Goal: Task Accomplishment & Management: Use online tool/utility

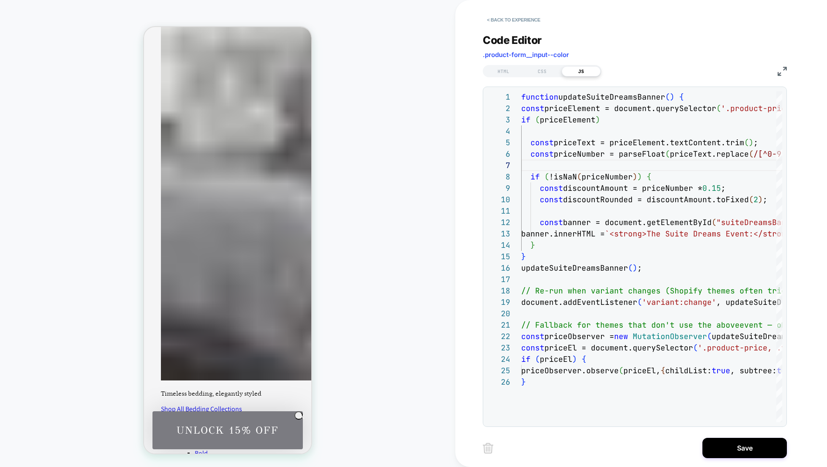
scroll to position [68, 0]
click at [525, 314] on div at bounding box center [843, 313] width 645 height 11
click at [590, 245] on div "}" at bounding box center [843, 244] width 645 height 11
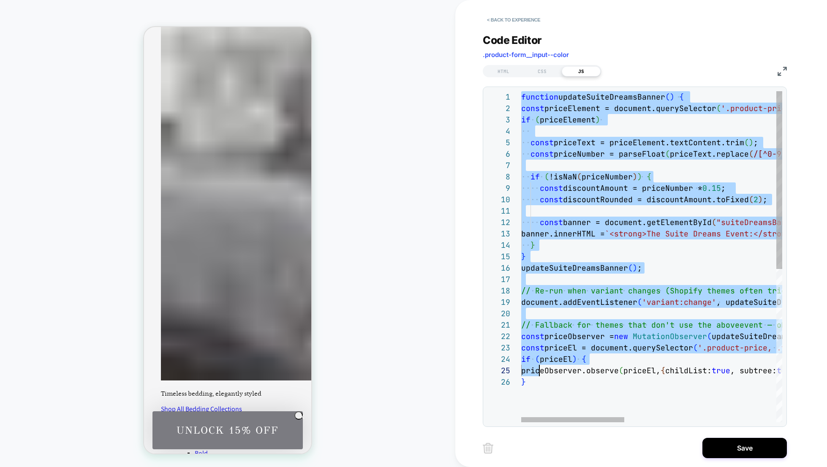
scroll to position [0, 5]
drag, startPoint x: 523, startPoint y: 97, endPoint x: 533, endPoint y: 379, distance: 282.7
click at [533, 379] on div "} priceObserver.observe ( priceEl, { childList: true , subtree: true , characte…" at bounding box center [843, 399] width 645 height 616
type textarea "**********"
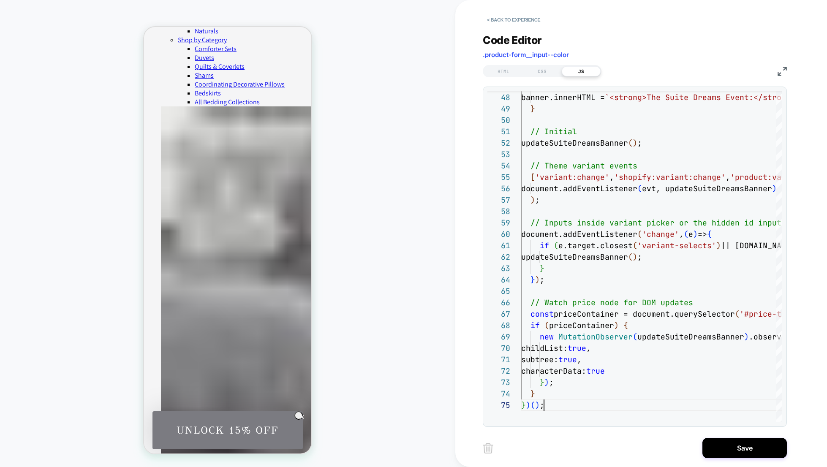
scroll to position [230, 0]
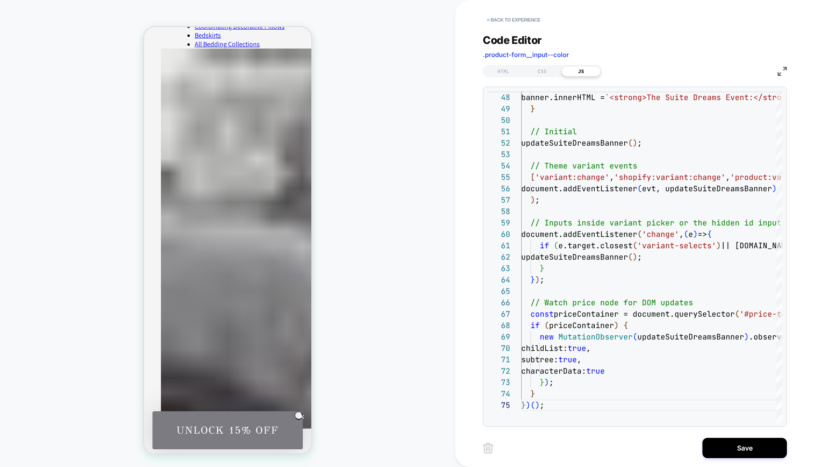
scroll to position [287, 0]
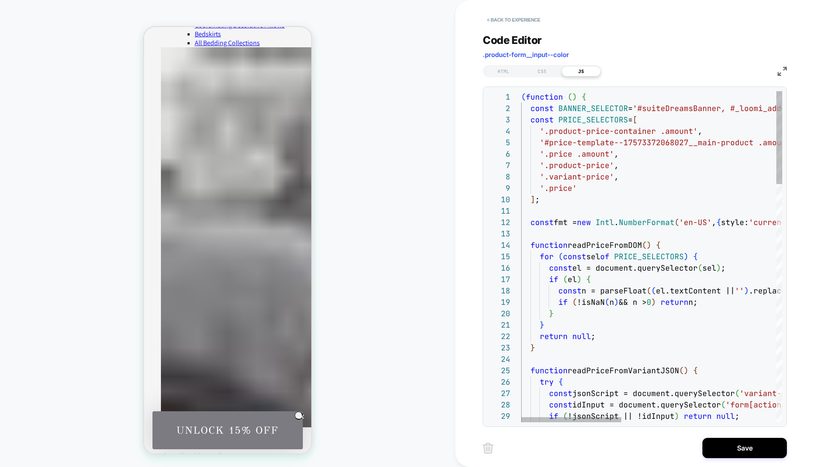
click at [620, 288] on span "n = parseFloat" at bounding box center [614, 291] width 65 height 10
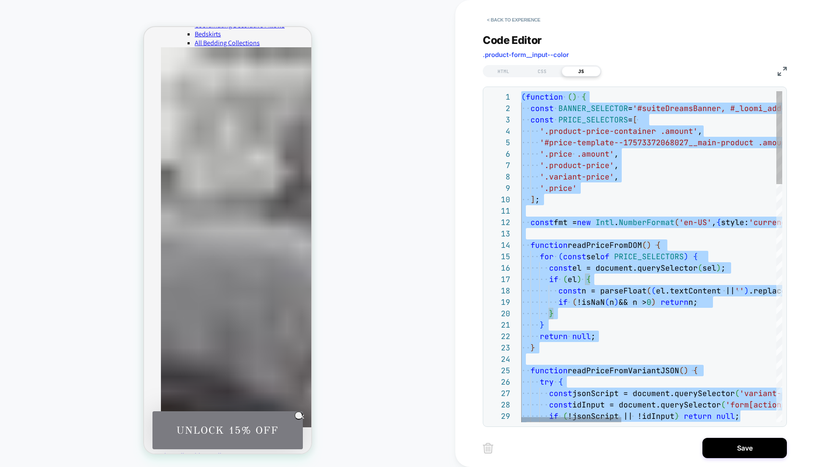
type textarea "**********"
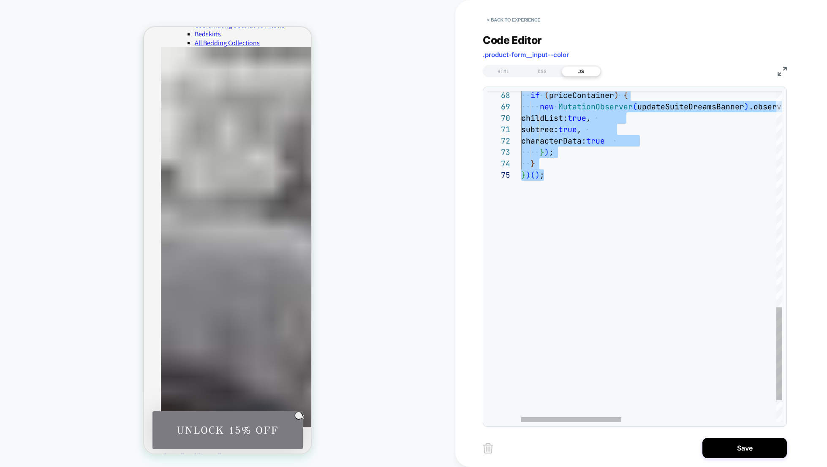
scroll to position [0, 23]
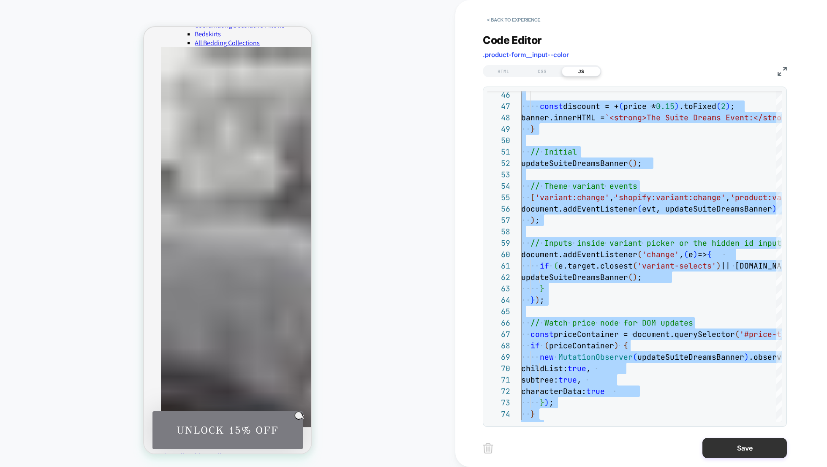
click at [741, 447] on button "Save" at bounding box center [744, 448] width 84 height 20
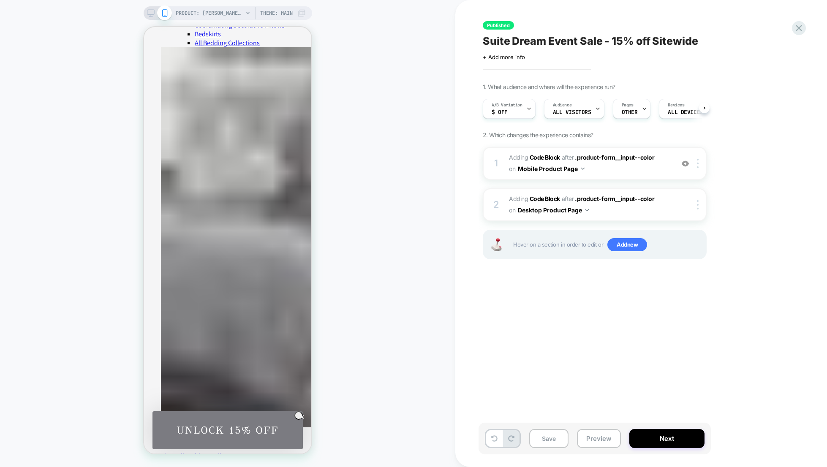
scroll to position [0, 0]
click at [147, 17] on div "PRODUCT: Renata Comforter Set Theme: MAIN" at bounding box center [228, 13] width 169 height 14
click at [152, 15] on icon at bounding box center [151, 13] width 8 height 8
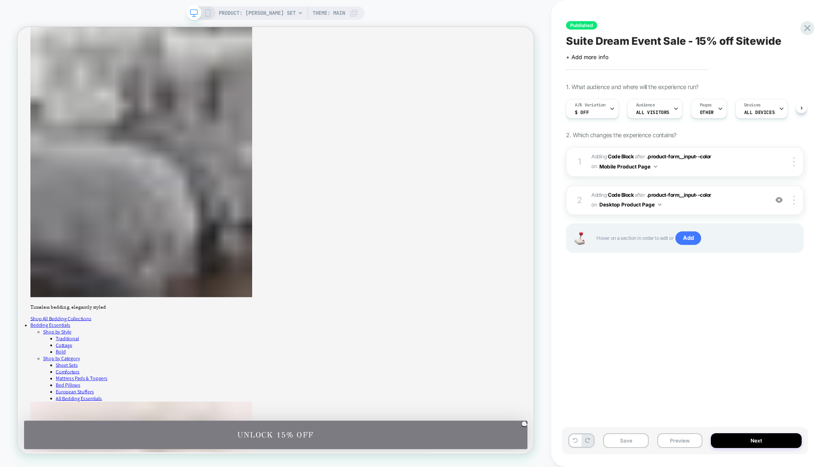
scroll to position [0, 0]
click at [719, 206] on span "Adding Code Block AFTER .product-form__input--color .product-form__input--color…" at bounding box center [677, 200] width 172 height 20
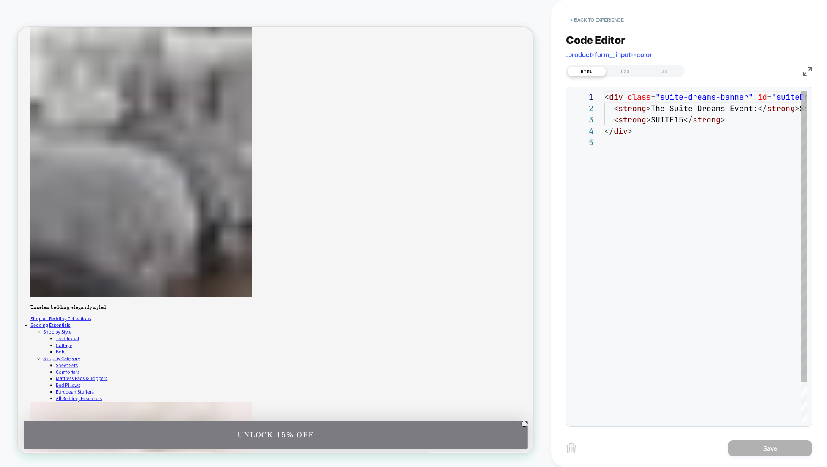
scroll to position [46, 0]
click at [665, 71] on div "JS" at bounding box center [664, 71] width 39 height 10
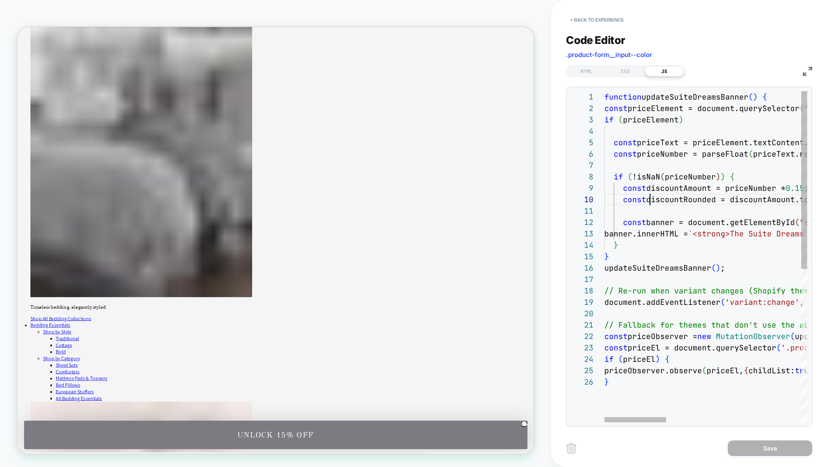
scroll to position [103, 46]
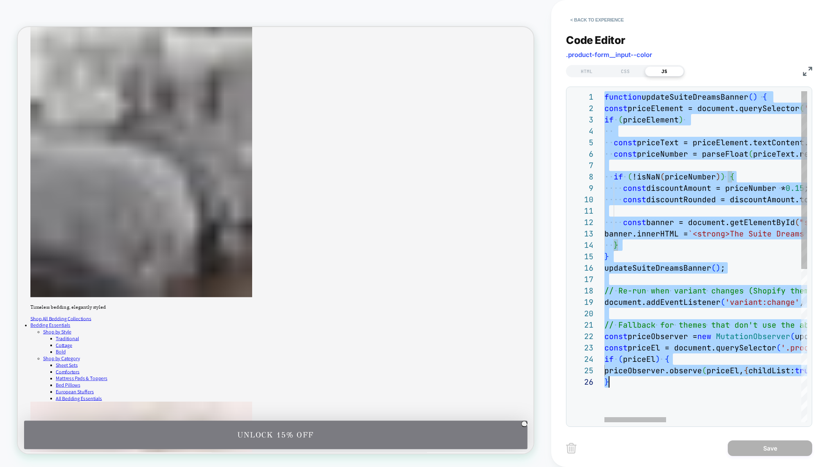
scroll to position [0, 5]
type textarea "**********"
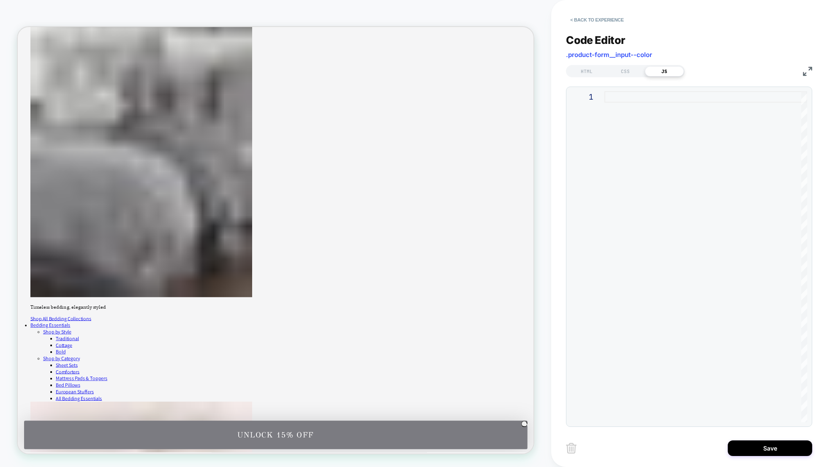
scroll to position [46, 23]
type textarea "**********"
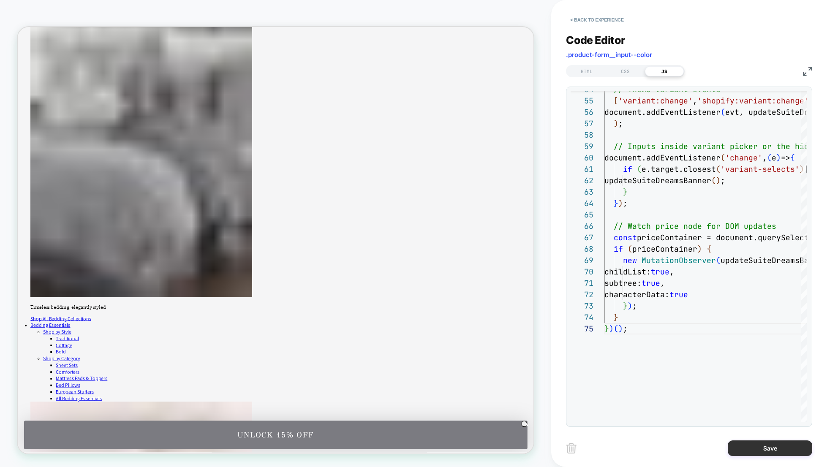
click at [775, 447] on button "Save" at bounding box center [770, 449] width 84 height 16
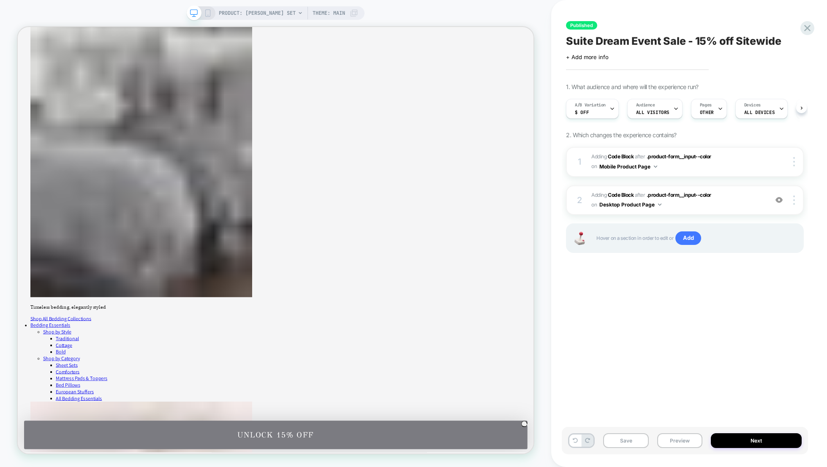
scroll to position [0, 0]
click at [757, 440] on button "Next" at bounding box center [756, 440] width 91 height 15
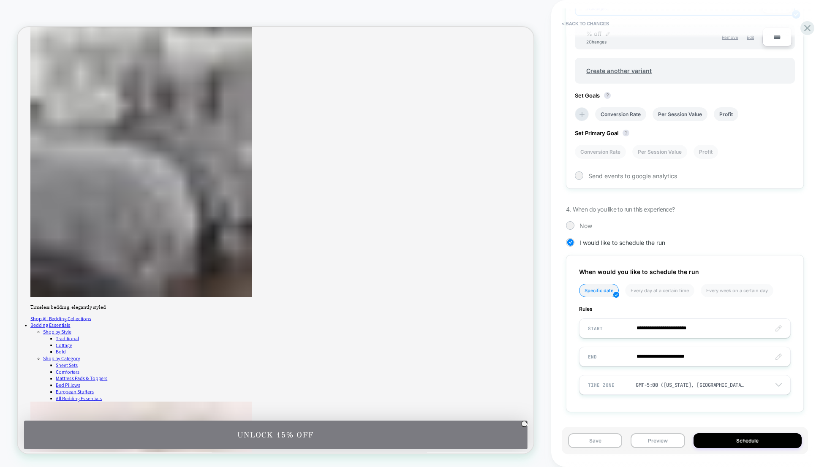
scroll to position [346, 0]
click at [732, 437] on button "Schedule" at bounding box center [748, 440] width 108 height 15
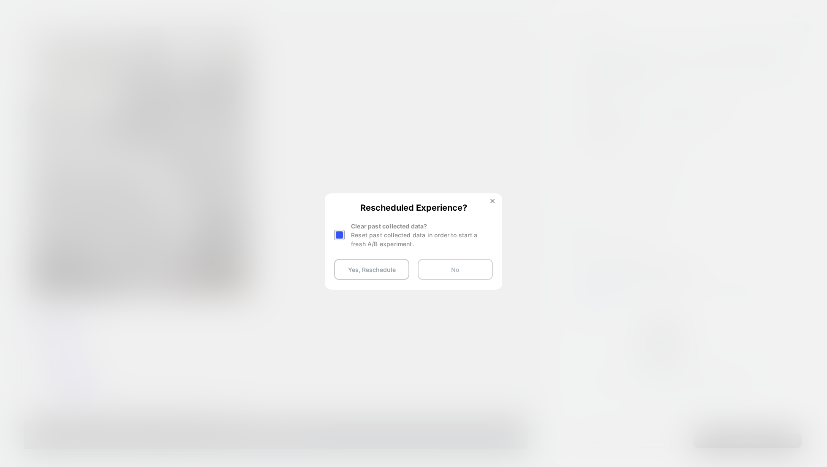
click at [438, 272] on button "No" at bounding box center [455, 269] width 75 height 21
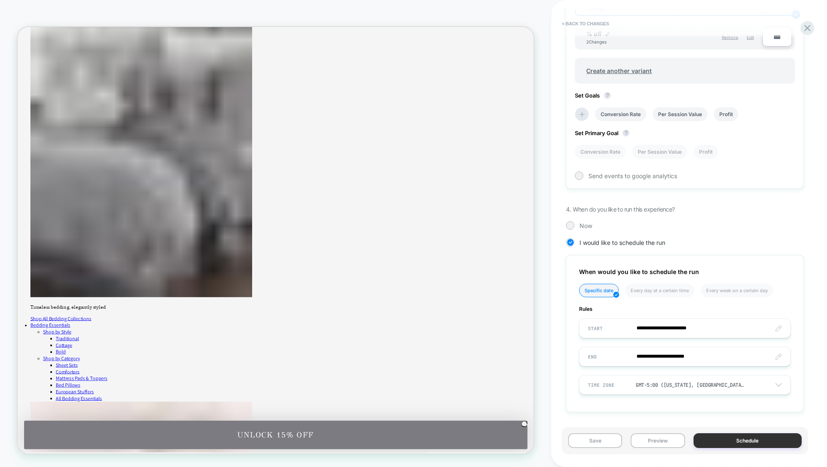
click at [735, 441] on button "Schedule" at bounding box center [748, 440] width 108 height 15
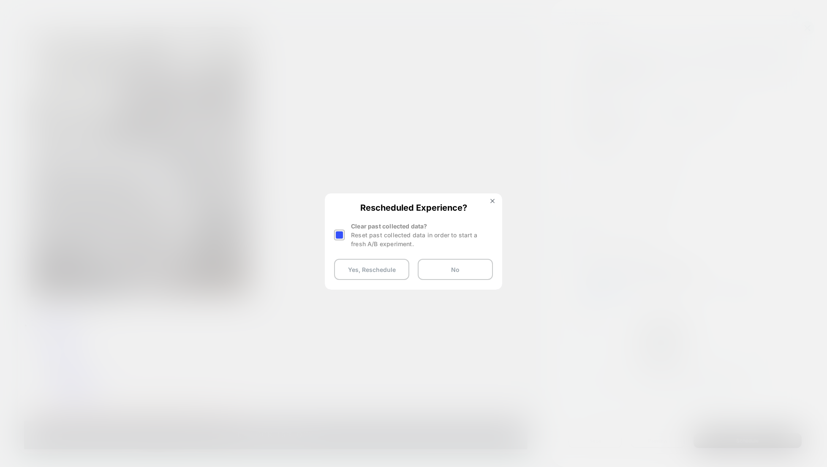
click at [343, 237] on div at bounding box center [339, 235] width 11 height 11
click at [376, 270] on button "Yes, Reschedule" at bounding box center [371, 269] width 75 height 21
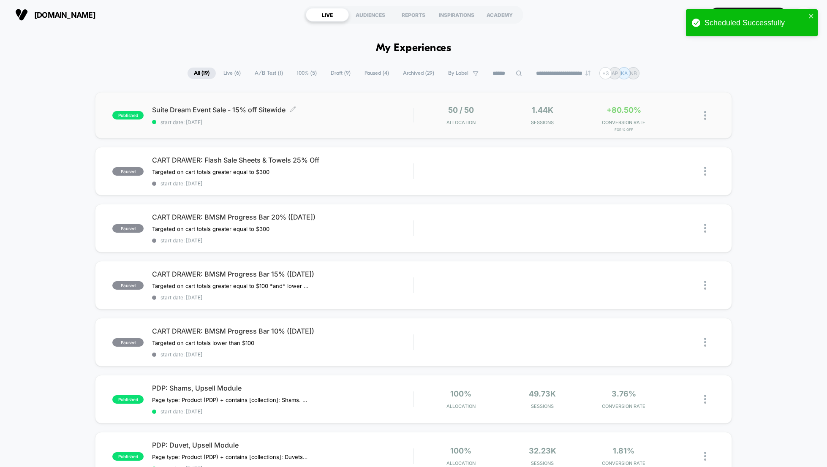
click at [164, 110] on span "Suite Dream Event Sale - 15% off Sitewide Click to edit experience details" at bounding box center [282, 110] width 261 height 8
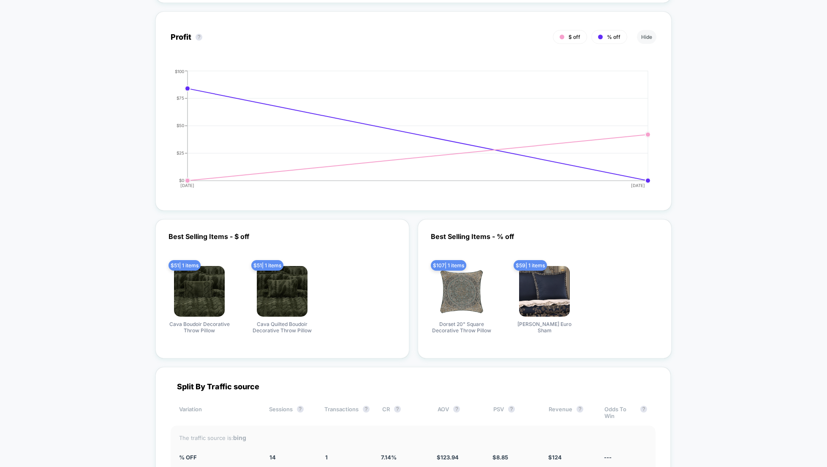
scroll to position [872, 0]
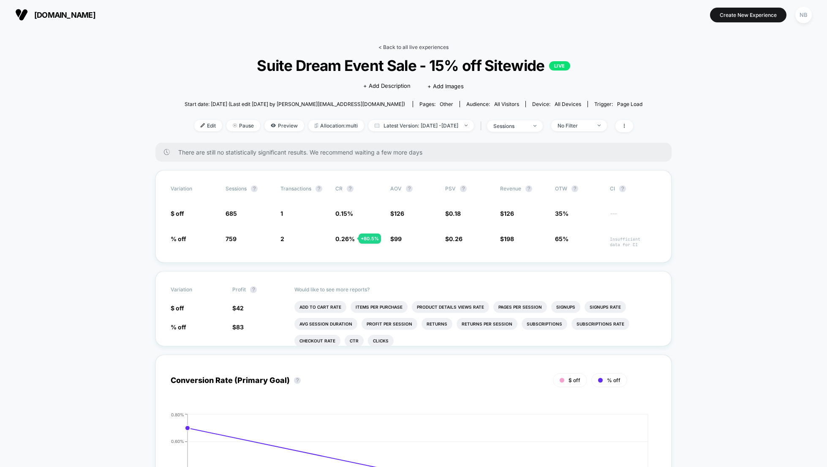
click at [380, 46] on link "< Back to all live experiences" at bounding box center [413, 47] width 70 height 6
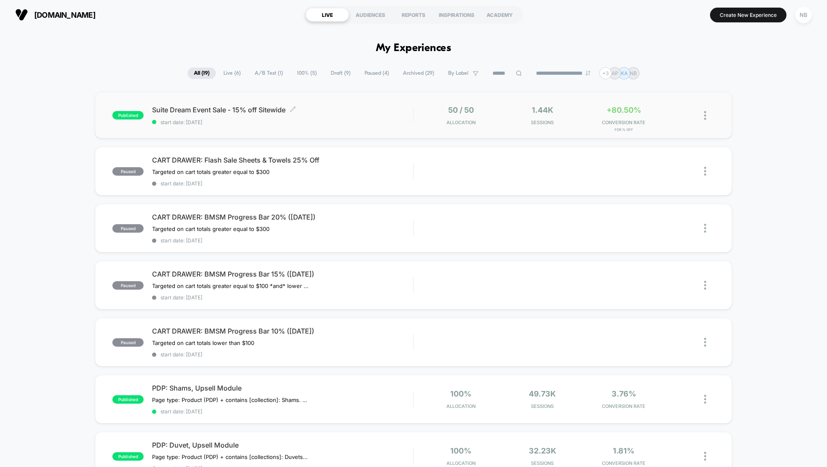
click at [266, 109] on span "Suite Dream Event Sale - 15% off Sitewide Click to edit experience details" at bounding box center [282, 110] width 261 height 8
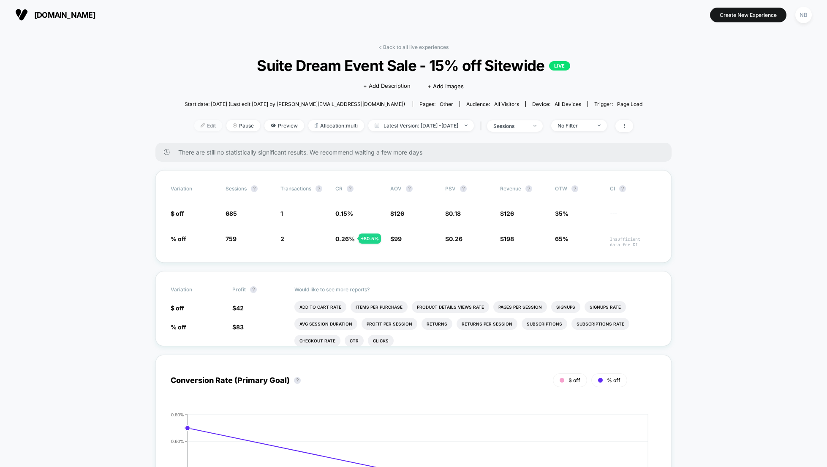
click at [194, 123] on span "Edit" at bounding box center [208, 125] width 28 height 11
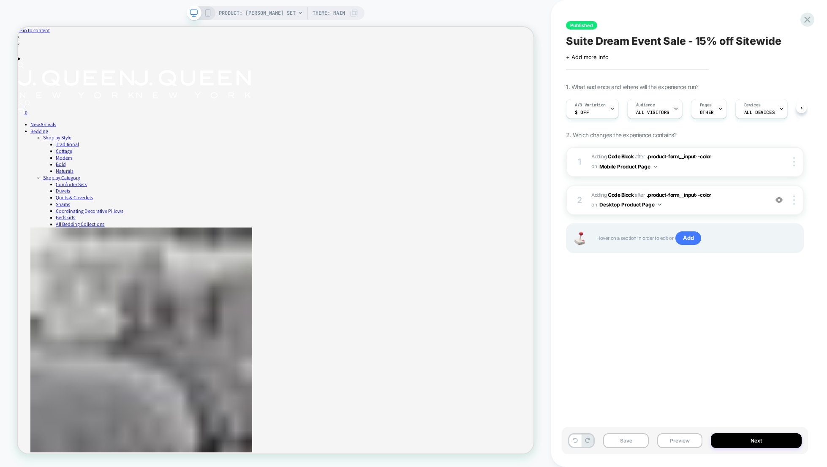
scroll to position [0, 0]
click at [684, 158] on span ".product-form__input--color" at bounding box center [679, 156] width 65 height 6
click at [672, 161] on span "Adding Code Block AFTER .product-form__input--color .product-form__input--color…" at bounding box center [677, 162] width 172 height 20
click at [797, 163] on div at bounding box center [795, 161] width 16 height 9
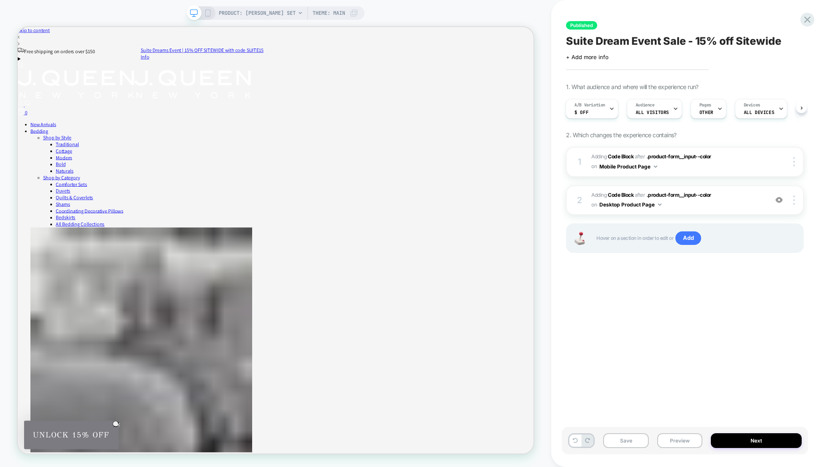
click at [759, 265] on div "1 Adding Code Block AFTER .product-form__input--color .product-form__input--col…" at bounding box center [685, 210] width 238 height 127
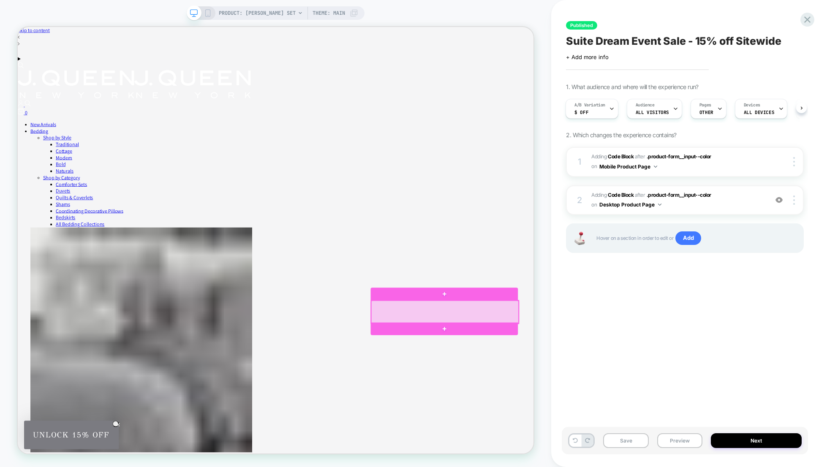
click at [660, 407] on div at bounding box center [587, 407] width 196 height 30
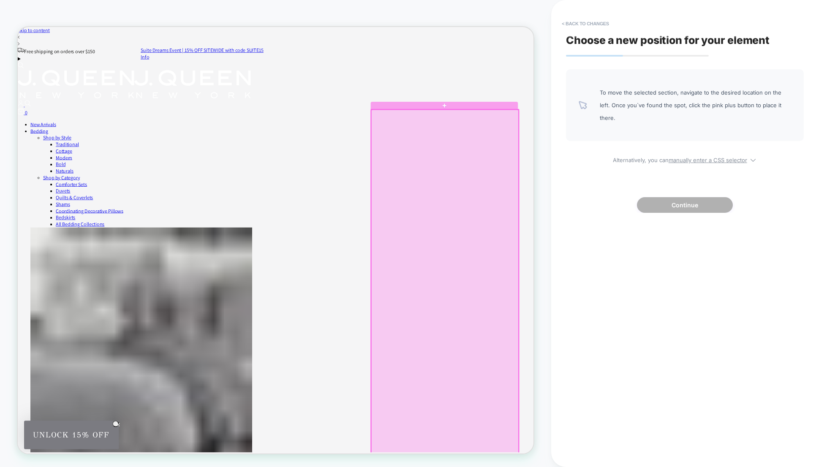
drag, startPoint x: 638, startPoint y: 412, endPoint x: 626, endPoint y: 436, distance: 27.4
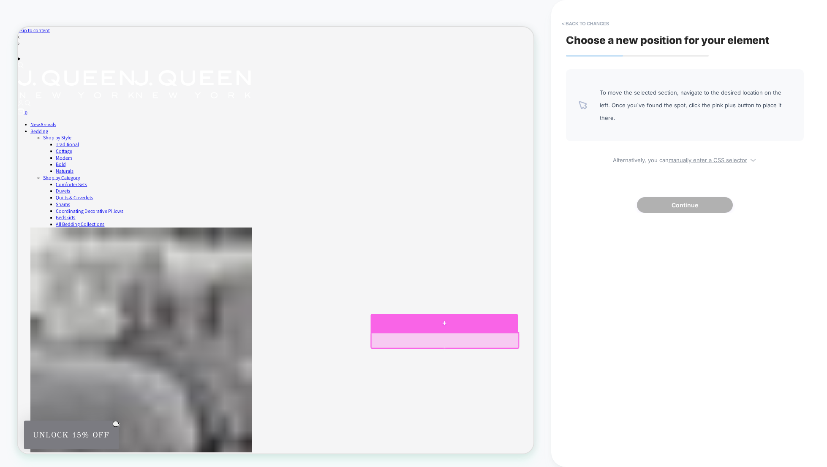
click at [589, 432] on div at bounding box center [586, 422] width 196 height 24
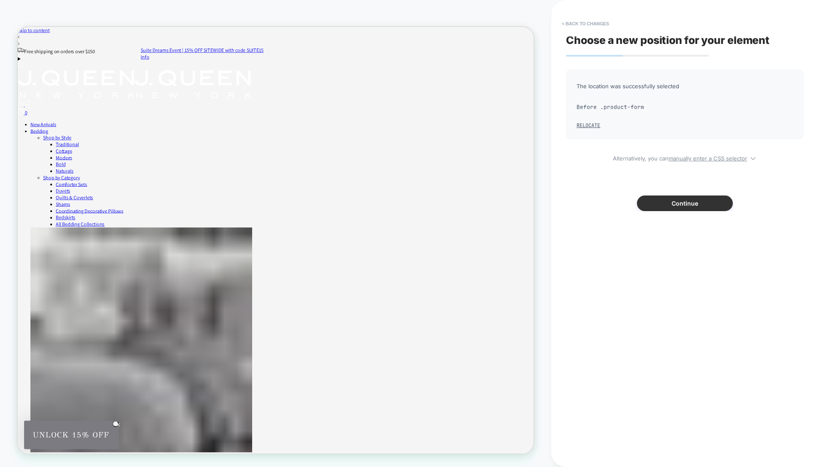
click at [680, 201] on button "Continue" at bounding box center [685, 204] width 96 height 16
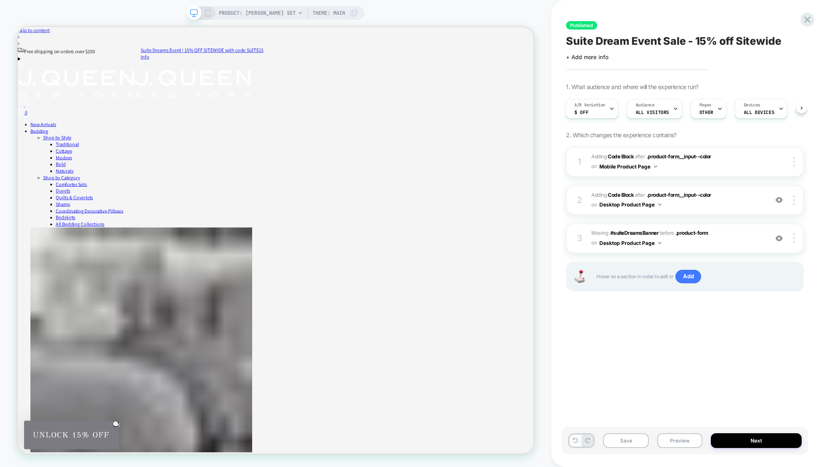
click at [571, 441] on button at bounding box center [575, 441] width 12 height 12
click at [796, 241] on div at bounding box center [795, 238] width 16 height 9
click at [767, 311] on div "1 Adding Code Block AFTER .product-form__input--color .product-form__input--col…" at bounding box center [685, 230] width 238 height 166
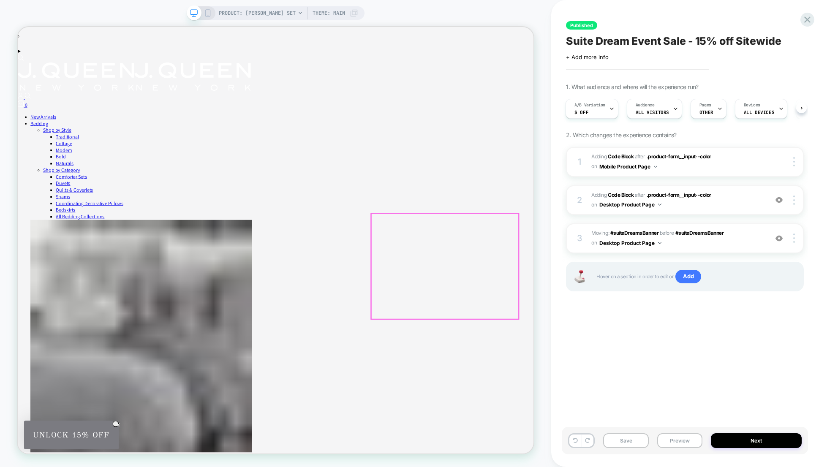
scroll to position [24, 0]
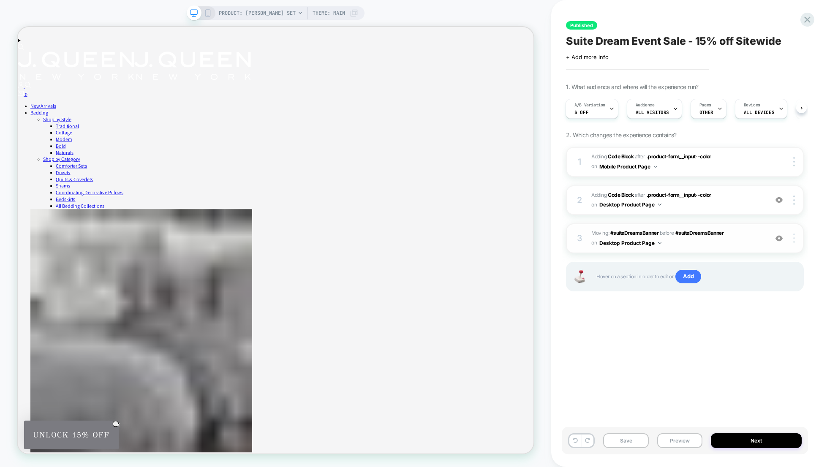
click at [798, 241] on div at bounding box center [795, 238] width 16 height 9
click at [734, 265] on div "Delete" at bounding box center [743, 261] width 75 height 23
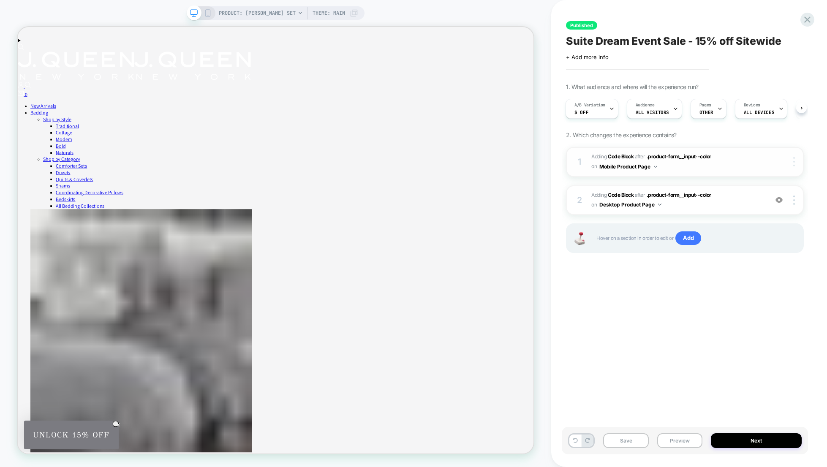
click at [797, 160] on div at bounding box center [795, 161] width 16 height 9
click at [736, 335] on div "Published Suite Dream Event Sale - 15% off Sitewide Click to edit experience de…" at bounding box center [685, 233] width 246 height 450
click at [593, 156] on span "Adding Code Block" at bounding box center [612, 156] width 42 height 6
click at [722, 167] on span "Adding Code Block AFTER .product-form__input--color .product-form__input--color…" at bounding box center [677, 162] width 172 height 20
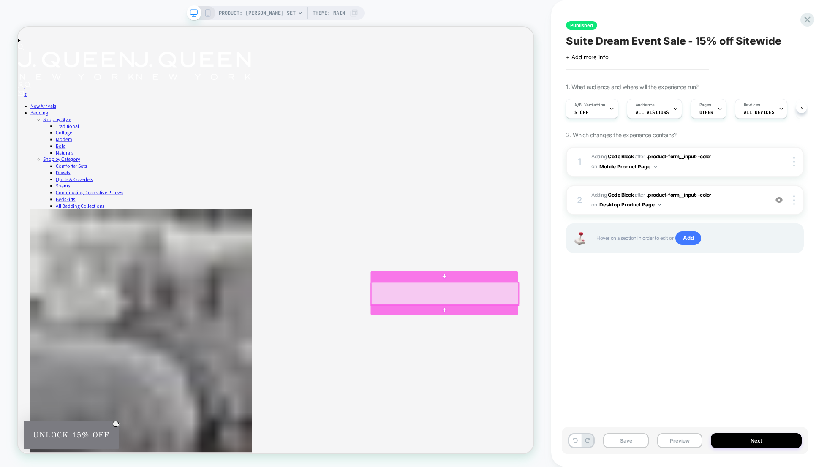
click at [652, 382] on div at bounding box center [587, 382] width 196 height 30
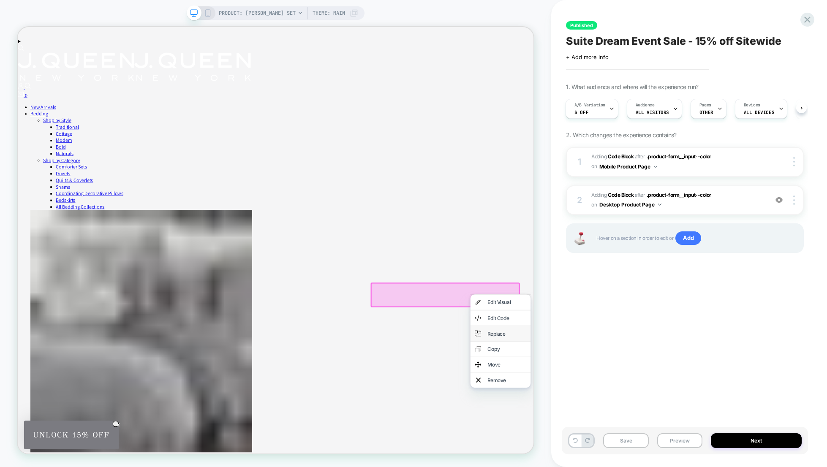
scroll to position [24, 0]
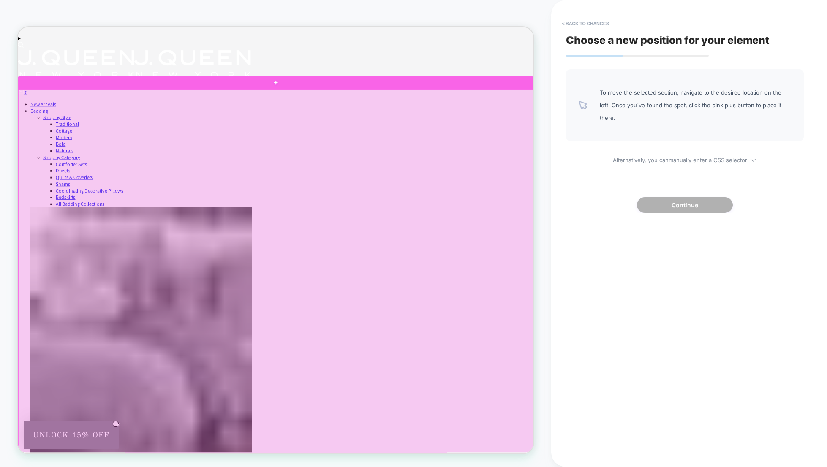
drag, startPoint x: 622, startPoint y: 386, endPoint x: 686, endPoint y: 454, distance: 92.9
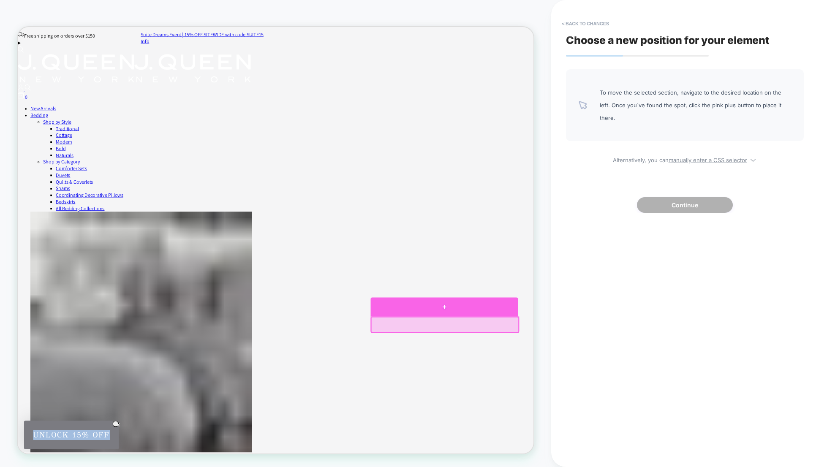
click at [570, 409] on div at bounding box center [586, 400] width 196 height 25
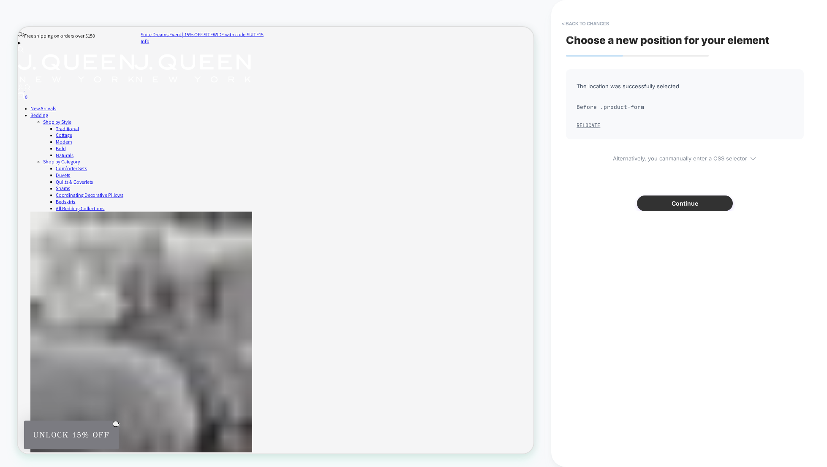
click at [710, 208] on button "Continue" at bounding box center [685, 204] width 96 height 16
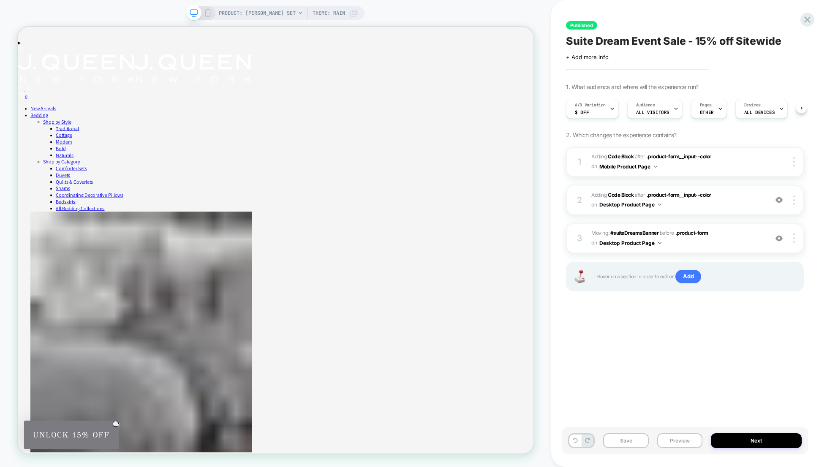
scroll to position [0, 0]
click at [755, 441] on button "Next" at bounding box center [756, 440] width 91 height 15
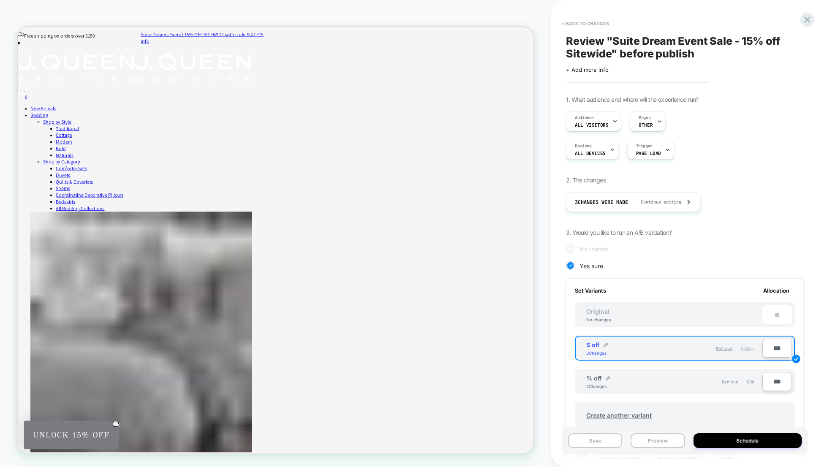
scroll to position [0, 0]
click at [588, 344] on span "$ off" at bounding box center [592, 344] width 13 height 7
click at [617, 347] on div "$ off 3 Changes" at bounding box center [630, 348] width 88 height 14
click at [600, 25] on button "< Back to changes" at bounding box center [586, 24] width 56 height 14
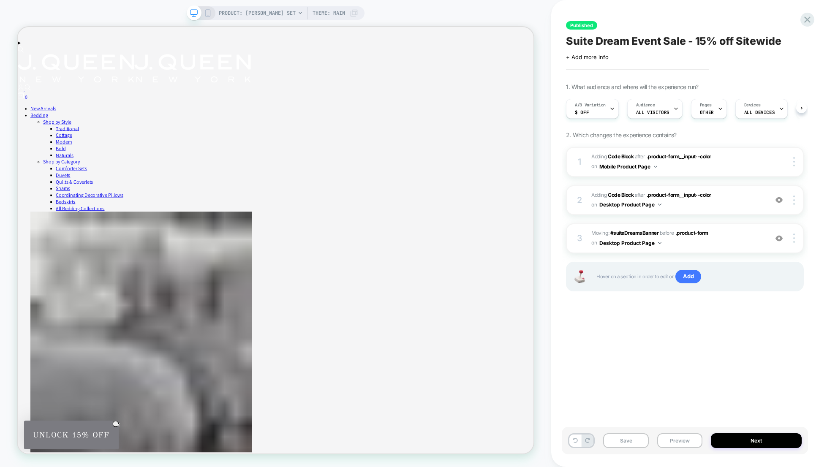
scroll to position [0, 0]
click at [771, 438] on button "Next" at bounding box center [756, 440] width 91 height 15
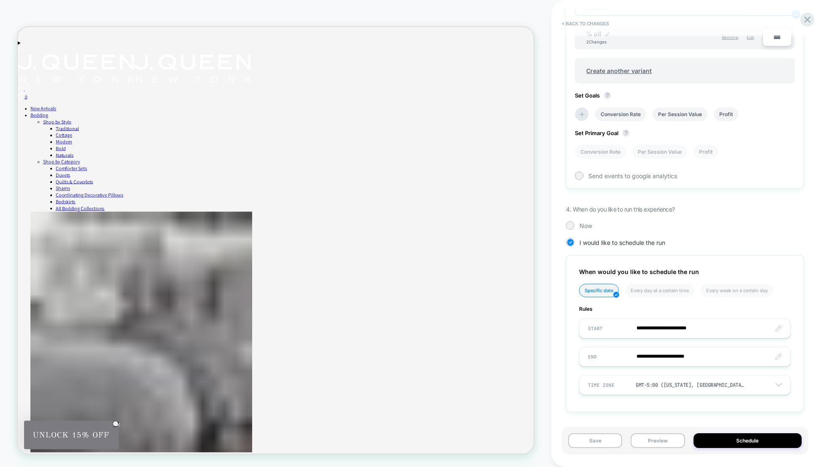
scroll to position [346, 0]
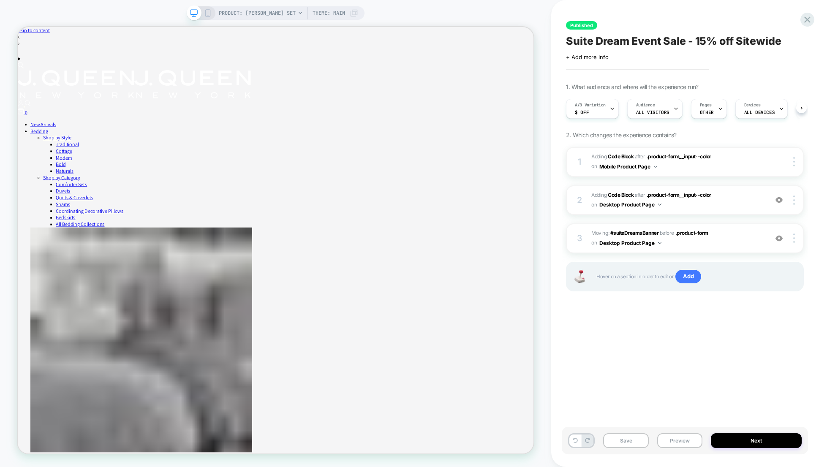
scroll to position [0, 0]
click at [760, 443] on button "Next" at bounding box center [756, 440] width 91 height 15
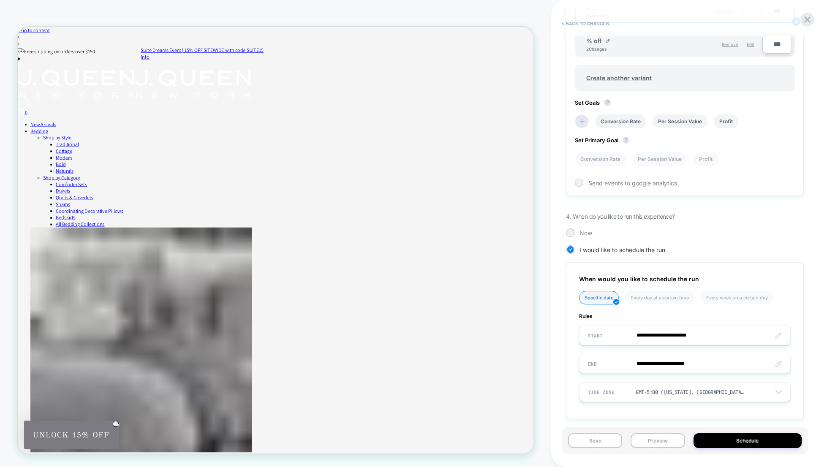
scroll to position [339, 0]
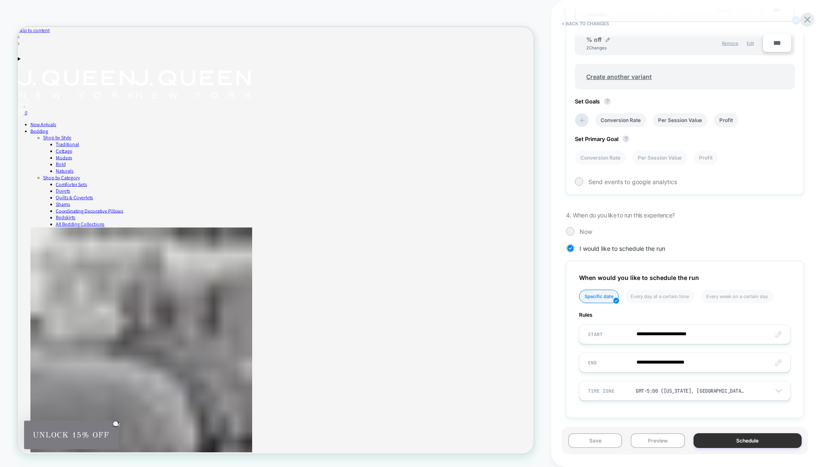
click at [751, 438] on button "Schedule" at bounding box center [748, 440] width 108 height 15
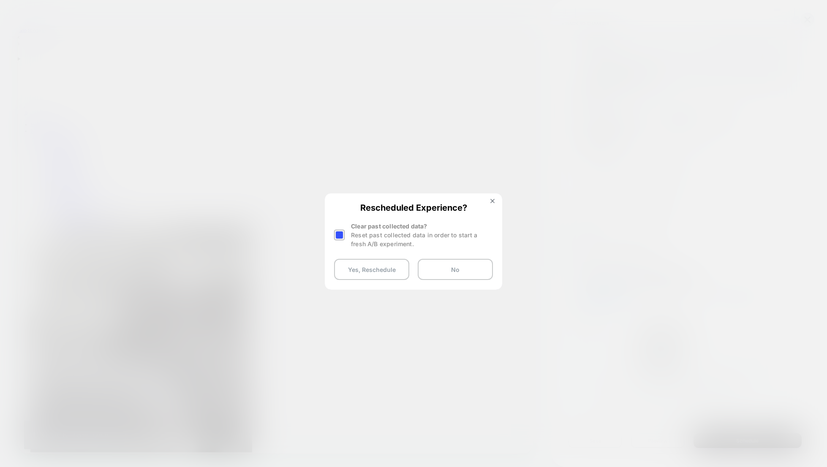
click at [342, 234] on div at bounding box center [339, 235] width 11 height 11
click at [362, 267] on button "Yes, Reschedule" at bounding box center [371, 269] width 75 height 21
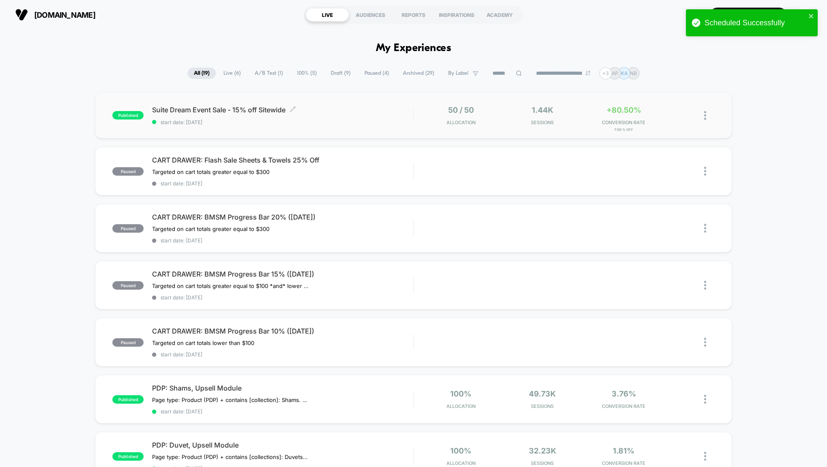
click at [375, 113] on span "Suite Dream Event Sale - 15% off Sitewide Click to edit experience details" at bounding box center [282, 110] width 261 height 8
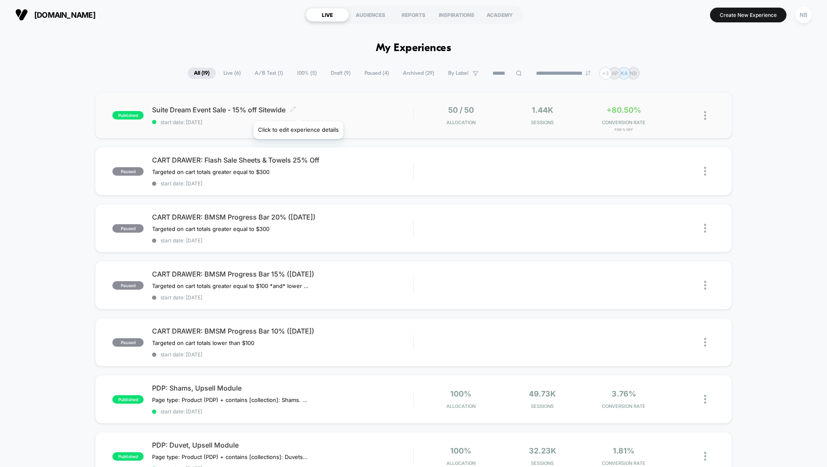
click at [296, 110] on icon at bounding box center [293, 109] width 6 height 6
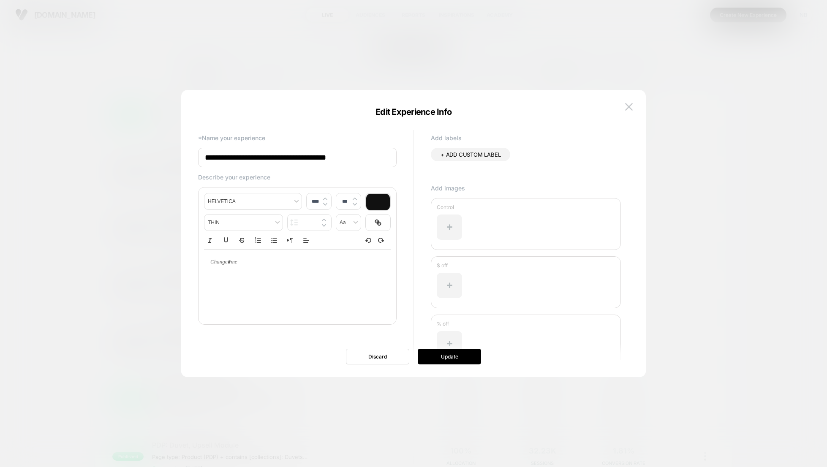
click at [256, 77] on div at bounding box center [413, 233] width 827 height 467
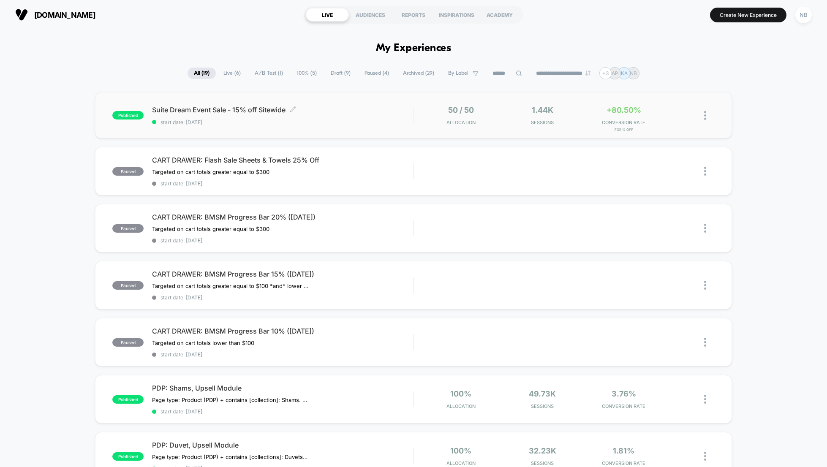
click at [386, 114] on div "Suite Dream Event Sale - 15% off Sitewide Click to edit experience details Clic…" at bounding box center [282, 116] width 261 height 20
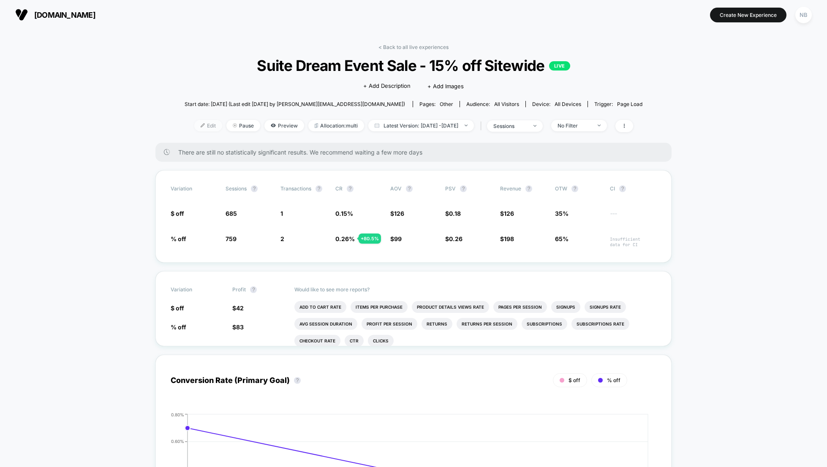
click at [201, 128] on span "Edit" at bounding box center [208, 125] width 28 height 11
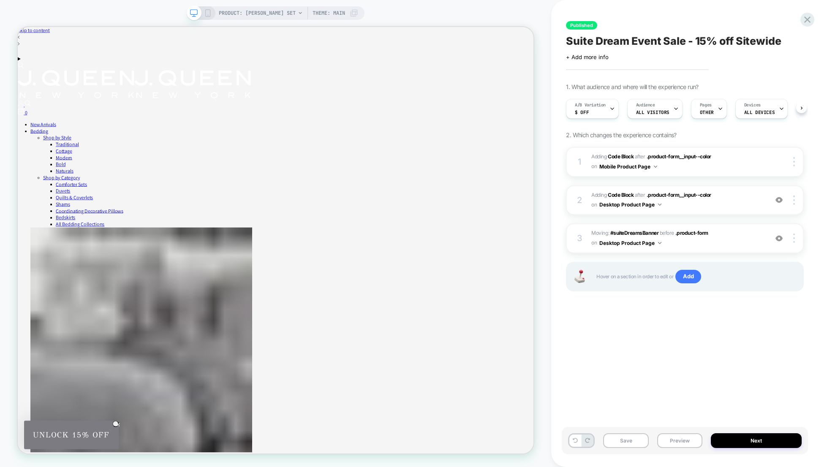
scroll to position [0, 0]
click at [797, 239] on div at bounding box center [795, 238] width 16 height 9
click at [793, 238] on img at bounding box center [794, 238] width 2 height 9
click at [743, 325] on div "Published Suite Dream Event Sale - 15% off Sitewide Click to edit experience de…" at bounding box center [685, 233] width 246 height 450
click at [796, 239] on div at bounding box center [795, 238] width 16 height 9
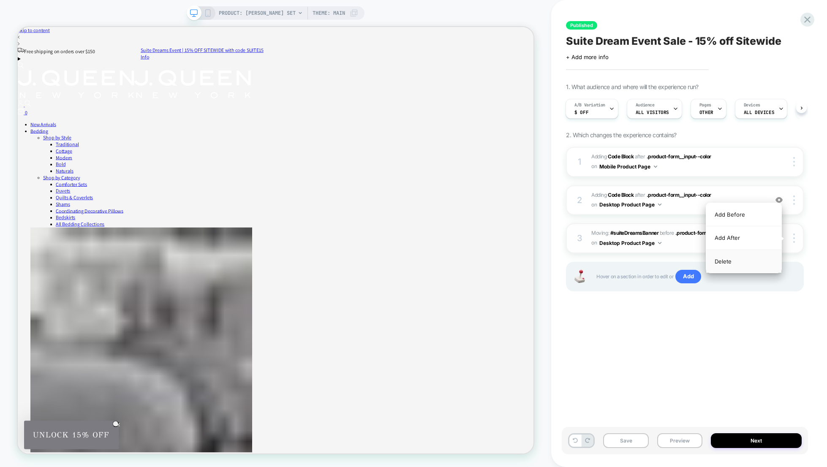
click at [741, 260] on div "Delete" at bounding box center [743, 261] width 75 height 23
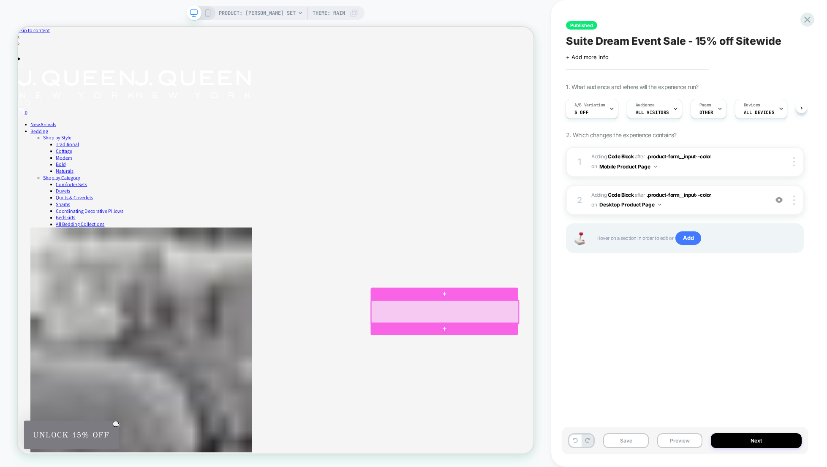
click at [623, 409] on div at bounding box center [587, 407] width 196 height 30
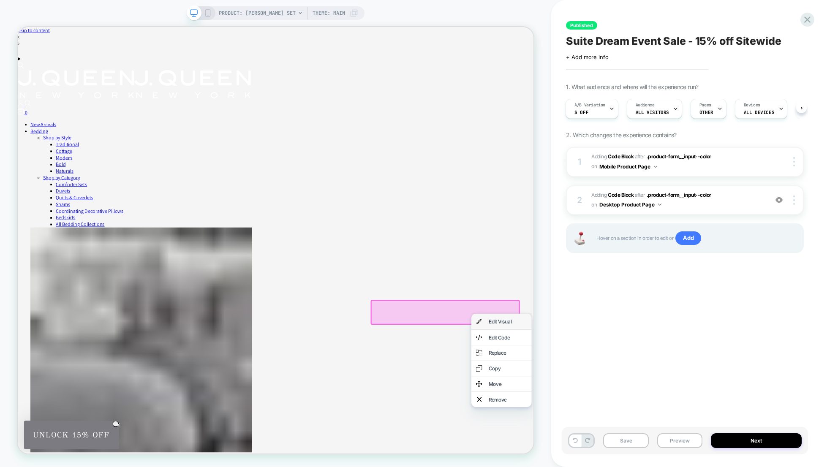
click at [638, 414] on div "Edit Visual" at bounding box center [663, 420] width 80 height 20
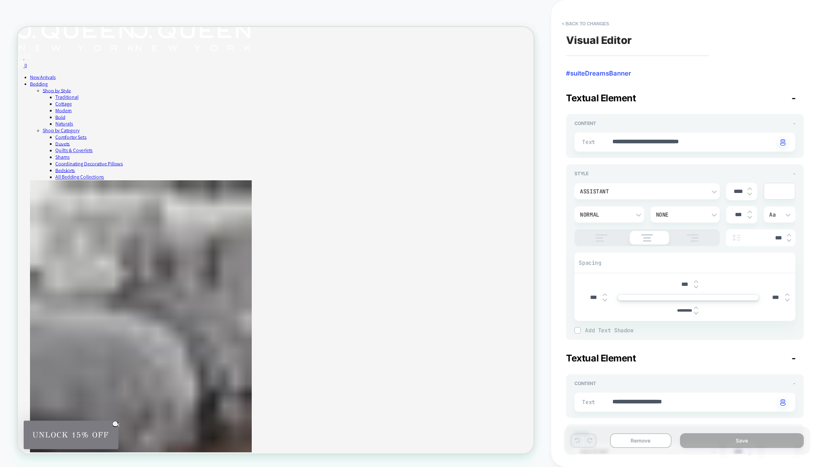
scroll to position [0, 0]
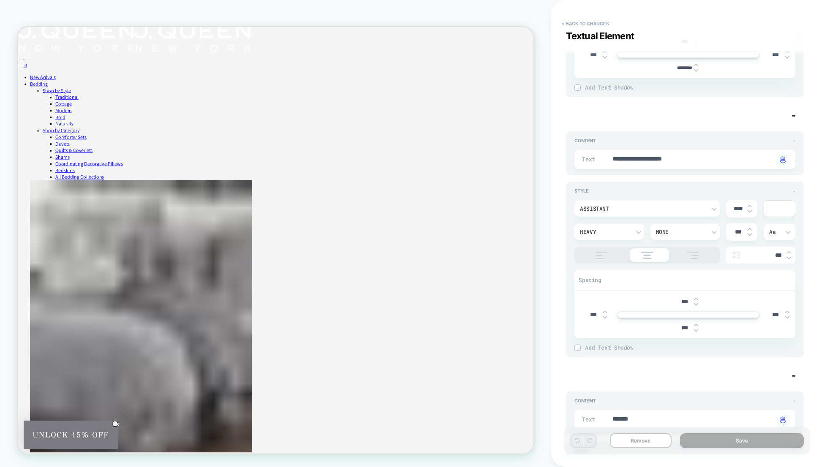
type textarea "*"
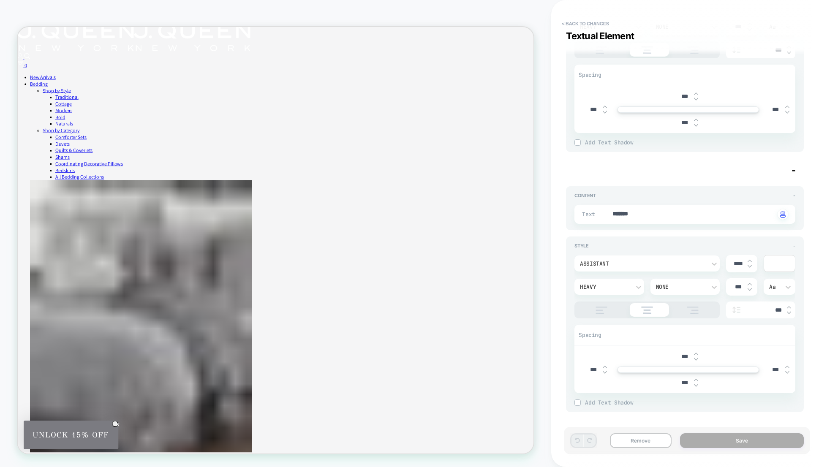
scroll to position [452, 0]
click at [567, 22] on button "< Back to changes" at bounding box center [586, 24] width 56 height 14
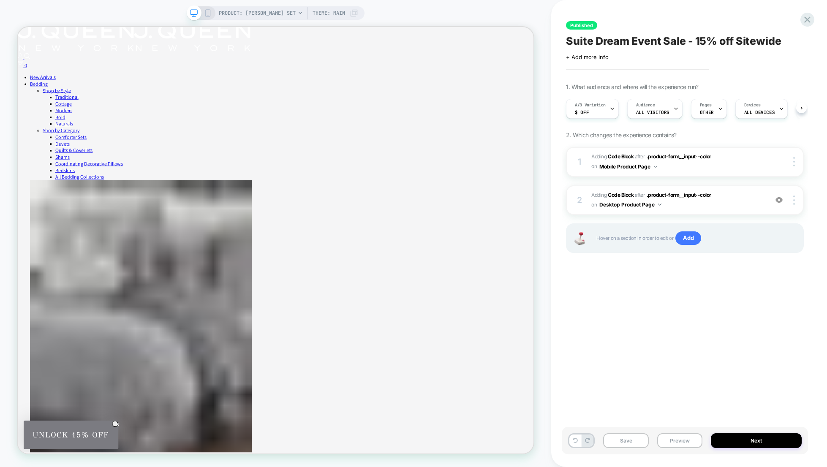
scroll to position [0, 0]
click at [715, 166] on span "Adding Code Block AFTER .product-form__input--color .product-form__input--color…" at bounding box center [677, 162] width 172 height 20
click at [696, 170] on span "Adding Code Block AFTER .product-form__input--color .product-form__input--color…" at bounding box center [677, 162] width 172 height 20
click at [613, 152] on span "Adding Code Block AFTER .product-form__input--color .product-form__input--color…" at bounding box center [677, 162] width 172 height 20
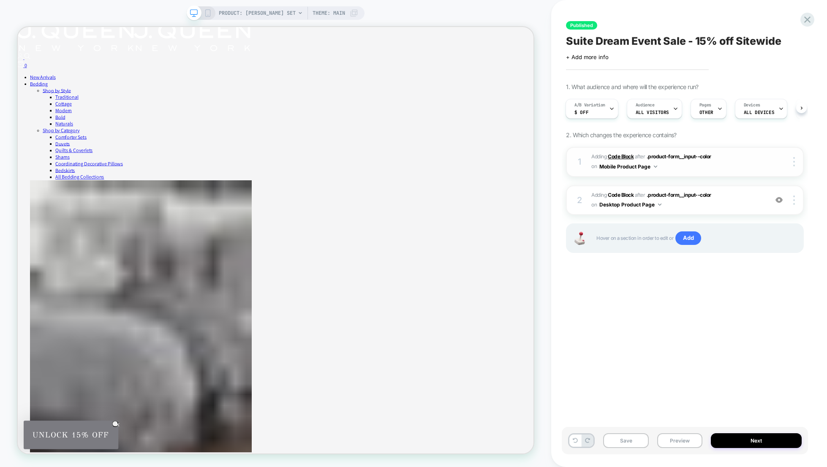
click at [617, 155] on b "Code Block" at bounding box center [621, 156] width 26 height 6
click at [768, 163] on div "1 Adding Code Block AFTER .product-form__input--color .product-form__input--col…" at bounding box center [685, 162] width 238 height 30
click at [792, 161] on div at bounding box center [795, 161] width 16 height 9
click at [773, 308] on div "Published Suite Dream Event Sale - 15% off Sitewide Click to edit experience de…" at bounding box center [685, 233] width 246 height 450
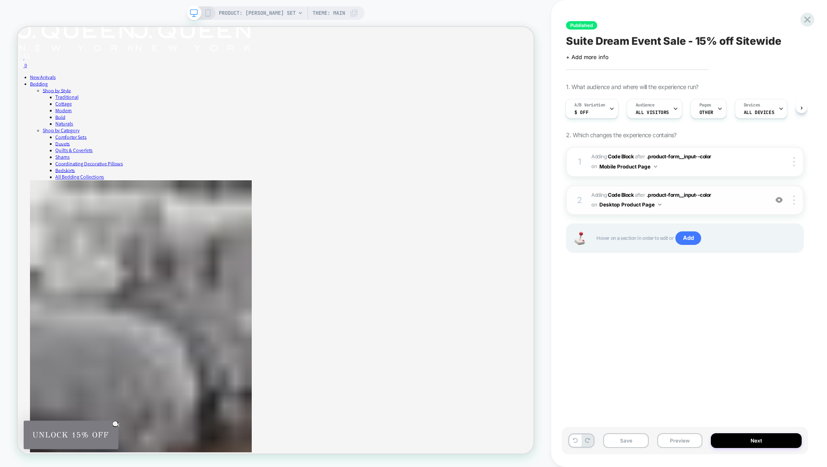
click at [682, 202] on span "Adding Code Block AFTER .product-form__input--color .product-form__input--color…" at bounding box center [677, 200] width 172 height 20
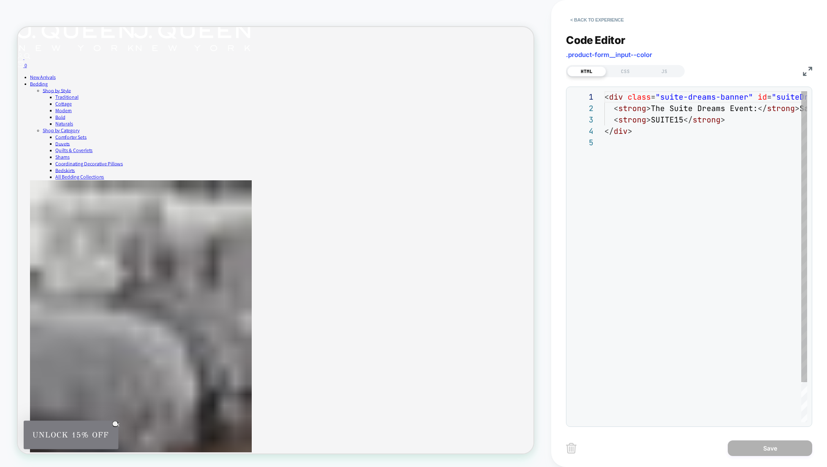
scroll to position [46, 0]
click at [661, 76] on div "JS" at bounding box center [664, 71] width 39 height 10
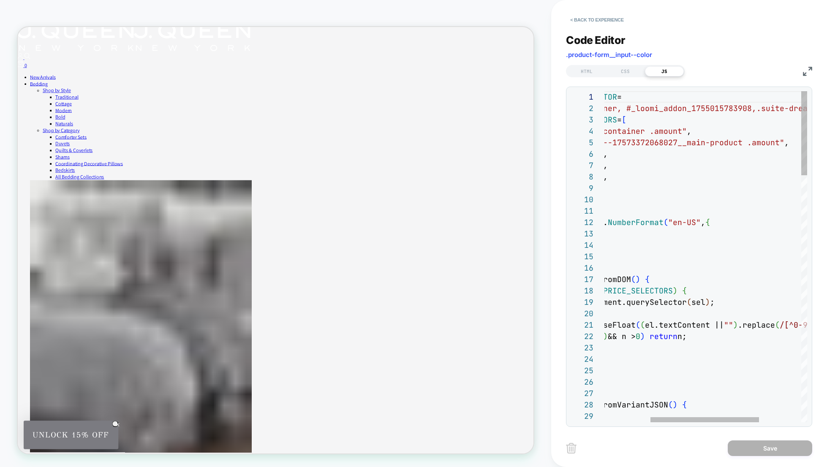
scroll to position [11, 101]
click at [622, 108] on span ""#suiteDreamsBanner, #_loomi_addon_1755015783908," at bounding box center [643, 108] width 228 height 10
drag, startPoint x: 751, startPoint y: 110, endPoint x: 623, endPoint y: 112, distance: 127.1
click at [623, 112] on span ""#suiteDreamsBanner, #_loomi_addon_1755015783908," at bounding box center [643, 108] width 228 height 10
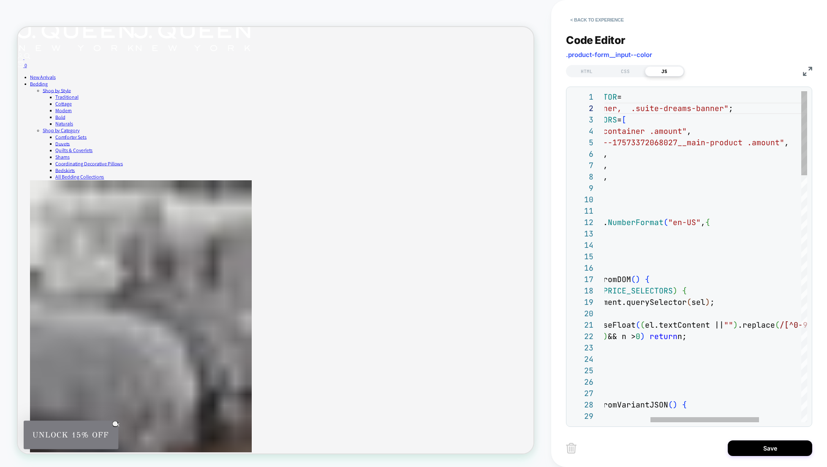
type textarea "**********"
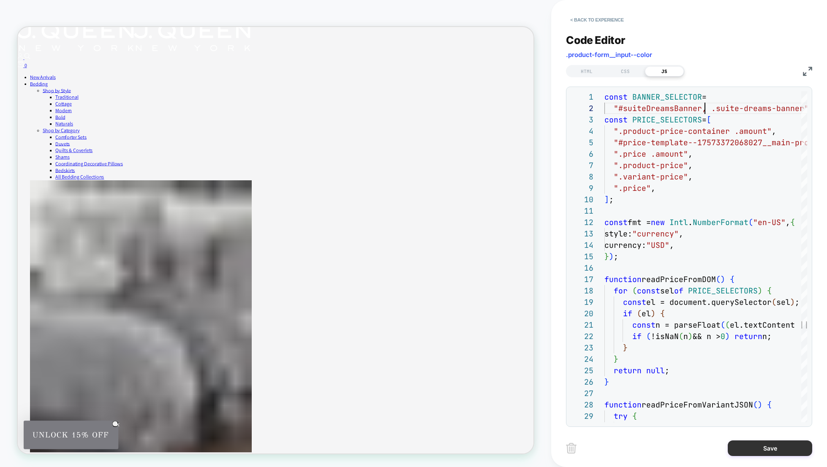
click at [776, 449] on button "Save" at bounding box center [770, 449] width 84 height 16
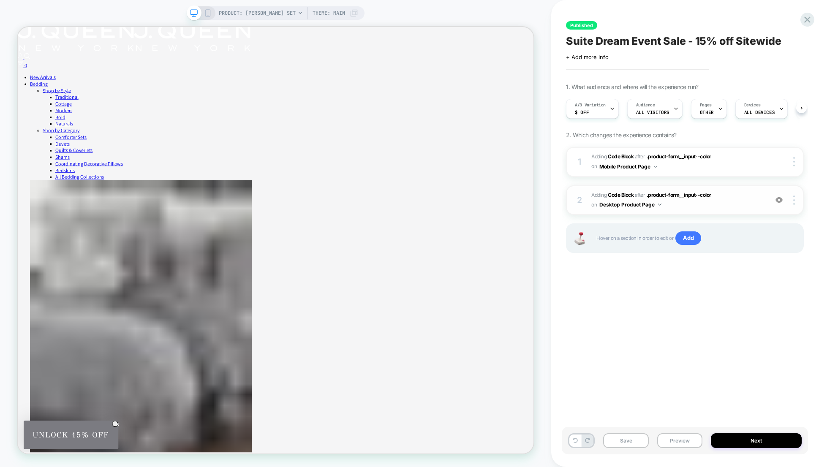
scroll to position [0, 0]
click at [734, 161] on span "Adding Code Block AFTER .product-form__input--color .product-form__input--color…" at bounding box center [677, 162] width 172 height 20
click at [722, 165] on span "Adding Code Block AFTER .product-form__input--color .product-form__input--color…" at bounding box center [677, 162] width 172 height 20
click at [736, 201] on span "Adding Code Block AFTER .product-form__input--color .product-form__input--color…" at bounding box center [677, 200] width 172 height 20
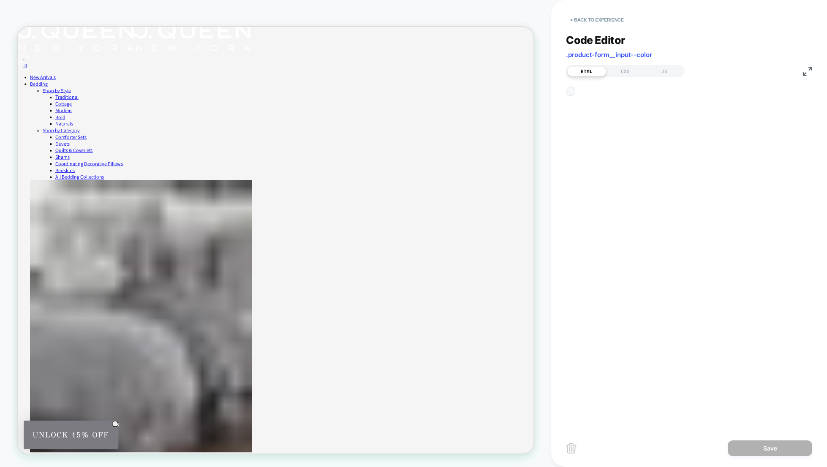
scroll to position [46, 0]
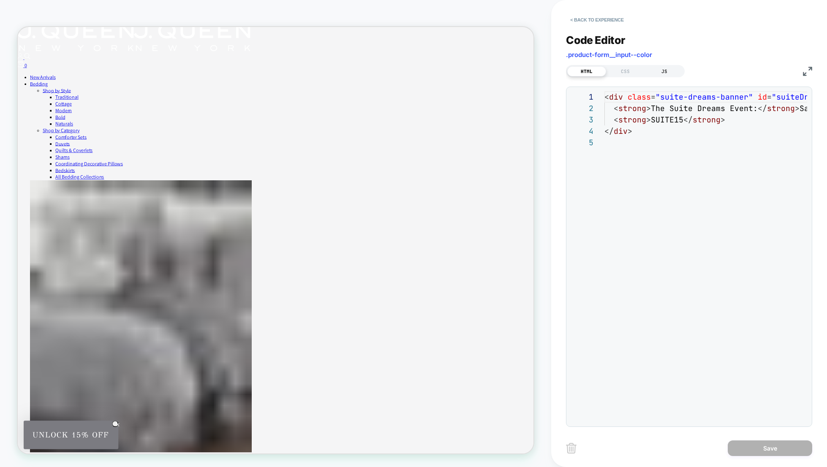
click at [670, 73] on div "JS" at bounding box center [664, 71] width 39 height 10
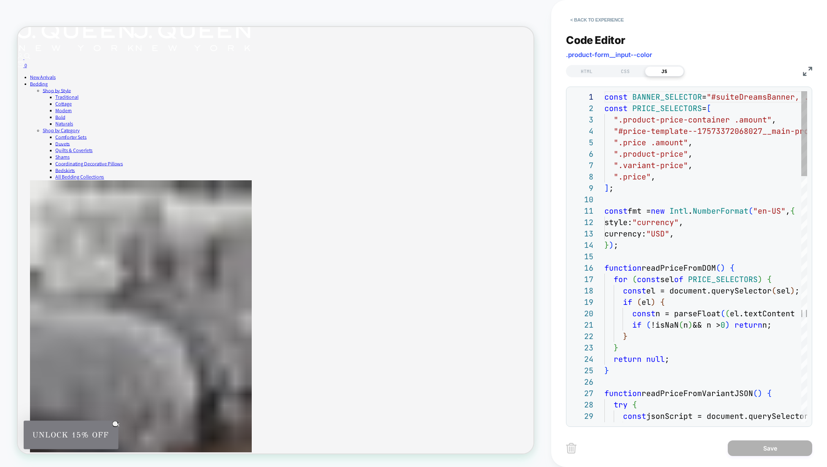
scroll to position [114, 0]
click at [630, 73] on div "CSS" at bounding box center [625, 71] width 39 height 10
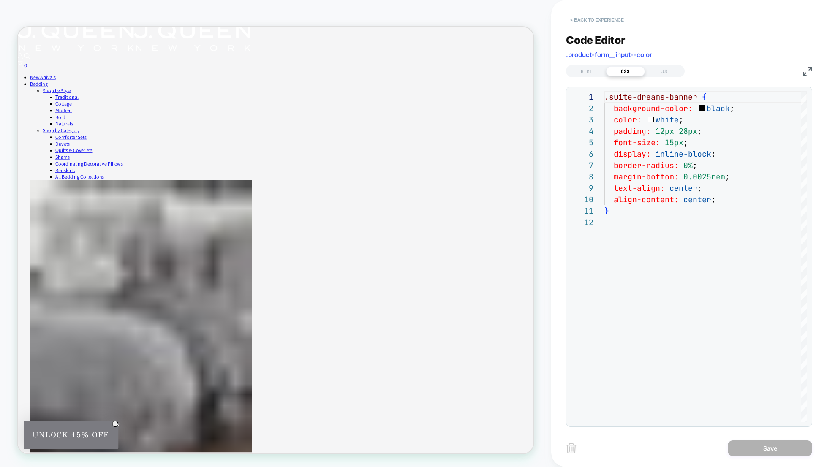
click at [573, 20] on button "< Back to experience" at bounding box center [597, 20] width 62 height 14
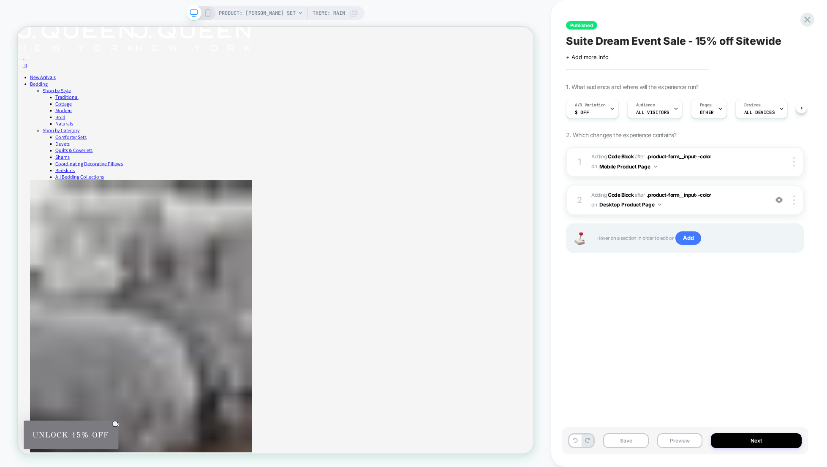
scroll to position [0, 0]
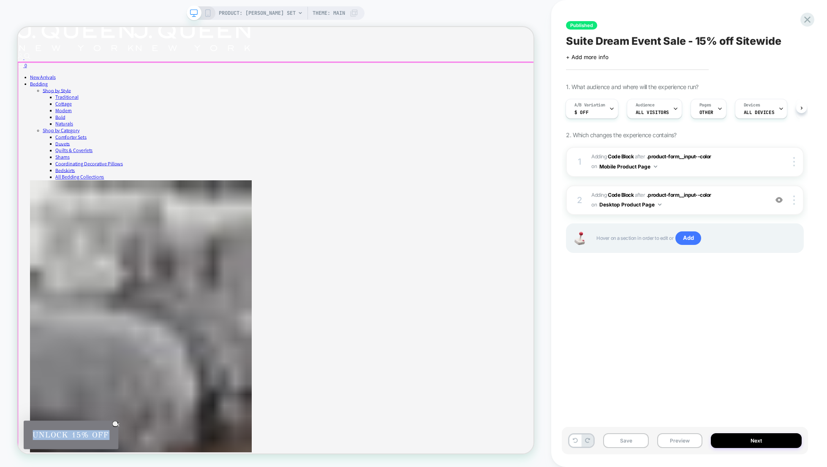
drag, startPoint x: 637, startPoint y: 345, endPoint x: 693, endPoint y: 353, distance: 56.4
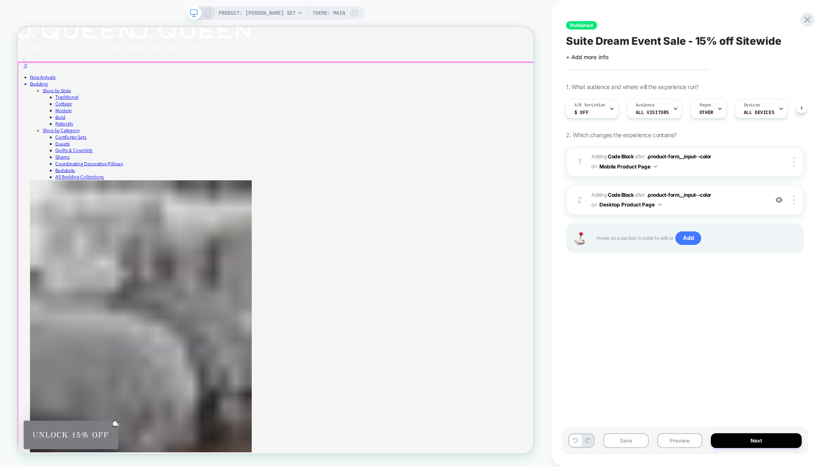
drag, startPoint x: 676, startPoint y: 347, endPoint x: 691, endPoint y: 349, distance: 15.8
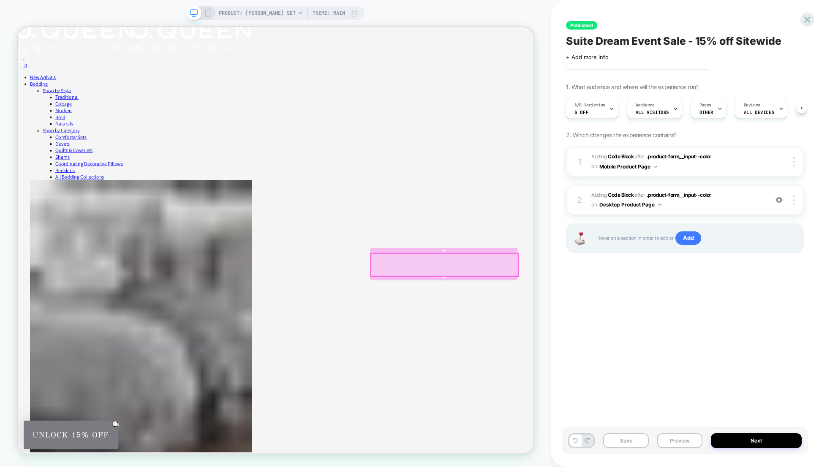
click at [675, 340] on div at bounding box center [587, 344] width 196 height 30
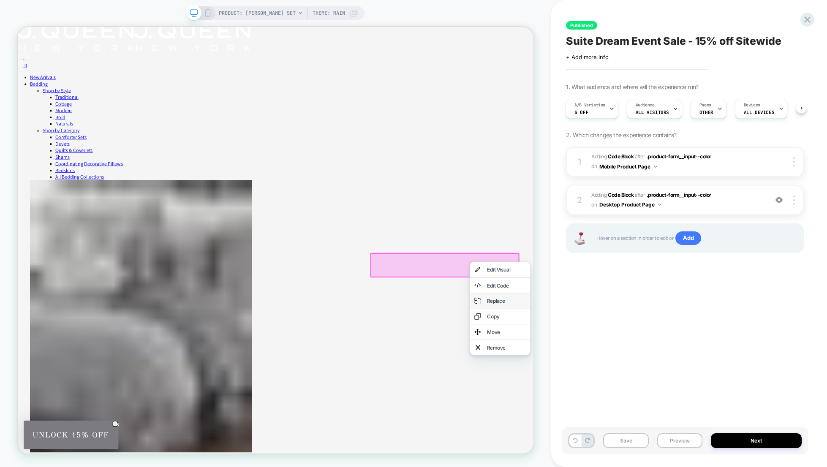
click at [667, 397] on div "Replace" at bounding box center [670, 392] width 52 height 8
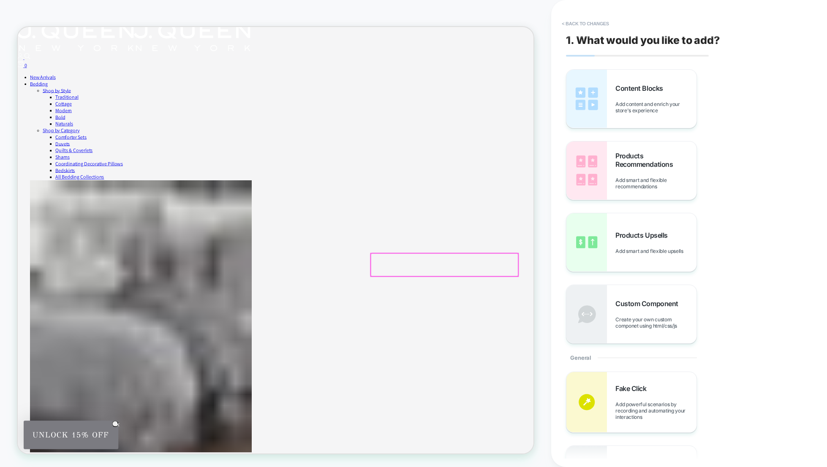
scroll to position [54, 0]
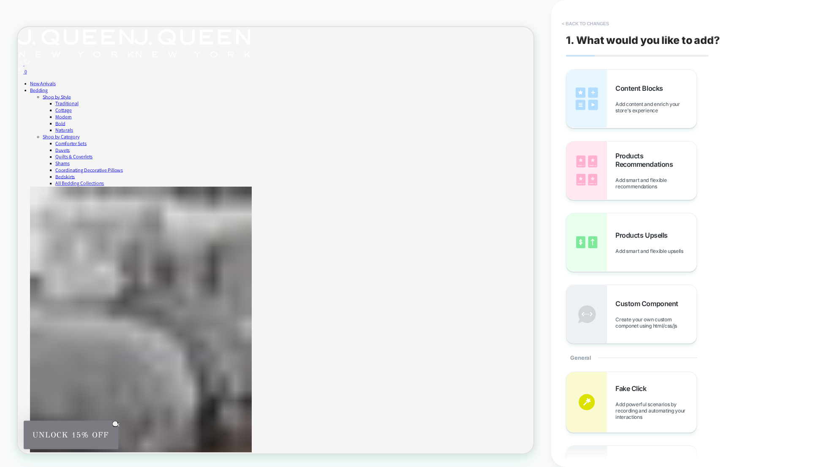
click at [588, 26] on button "< Back to changes" at bounding box center [586, 24] width 56 height 14
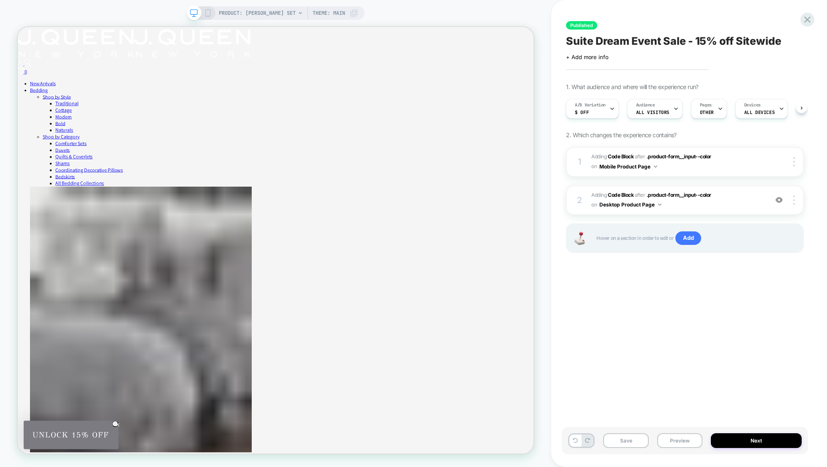
scroll to position [0, 0]
click at [756, 158] on span "Adding Code Block AFTER .product-form__input--color .product-form__input--color…" at bounding box center [677, 162] width 172 height 20
click at [730, 346] on div "Published Suite Dream Event Sale - 15% off Sitewide Click to edit experience de…" at bounding box center [685, 233] width 246 height 450
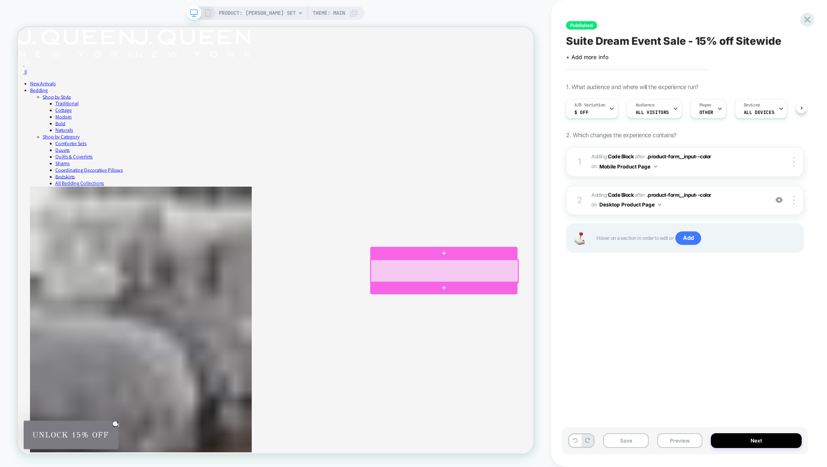
click at [654, 353] on div at bounding box center [587, 352] width 196 height 30
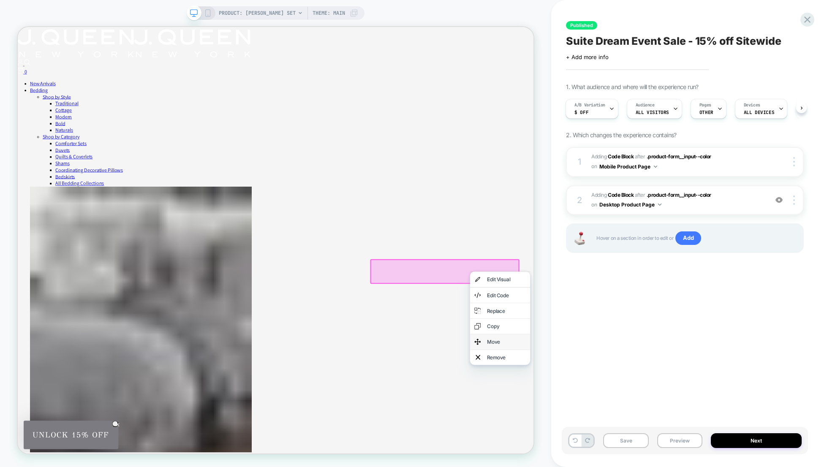
click at [661, 451] on div "Move" at bounding box center [670, 447] width 52 height 8
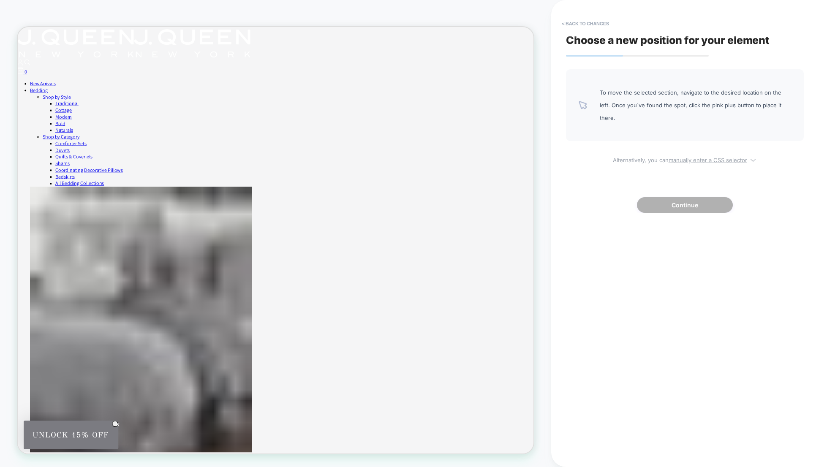
click at [737, 157] on u "manually enter a CSS selector" at bounding box center [708, 160] width 79 height 7
select select "*******"
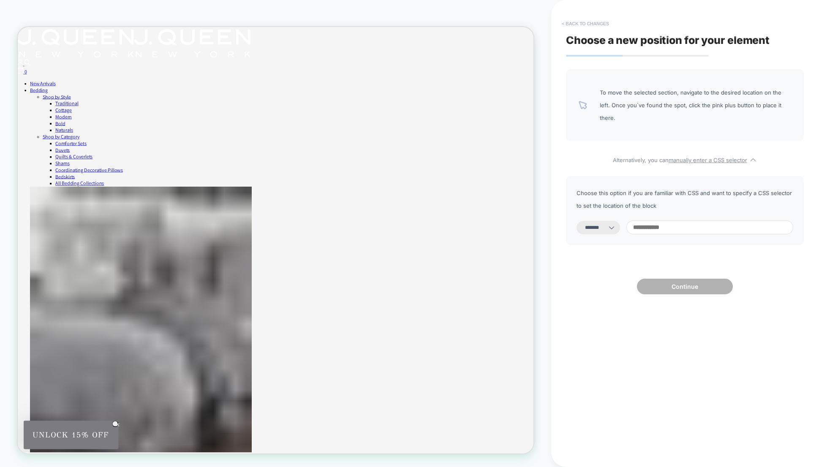
click at [563, 24] on button "< Back to changes" at bounding box center [586, 24] width 56 height 14
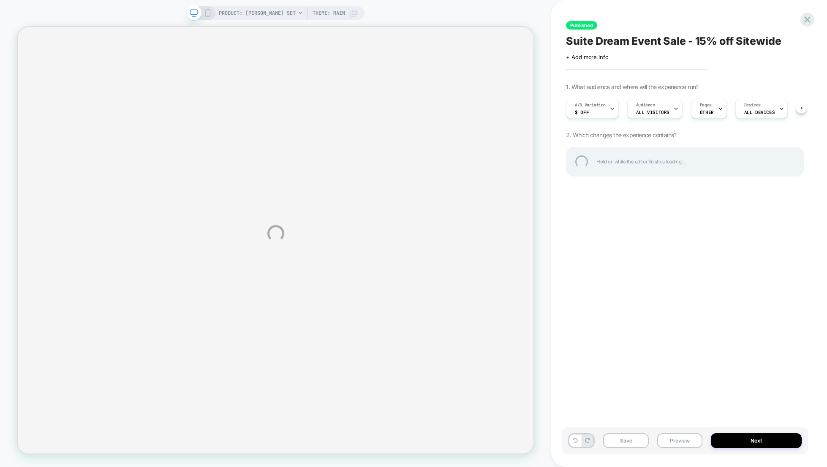
click at [696, 101] on div "PRODUCT: [PERSON_NAME] Set PRODUCT: [PERSON_NAME] Set Theme: MAIN Published Sui…" at bounding box center [413, 233] width 827 height 467
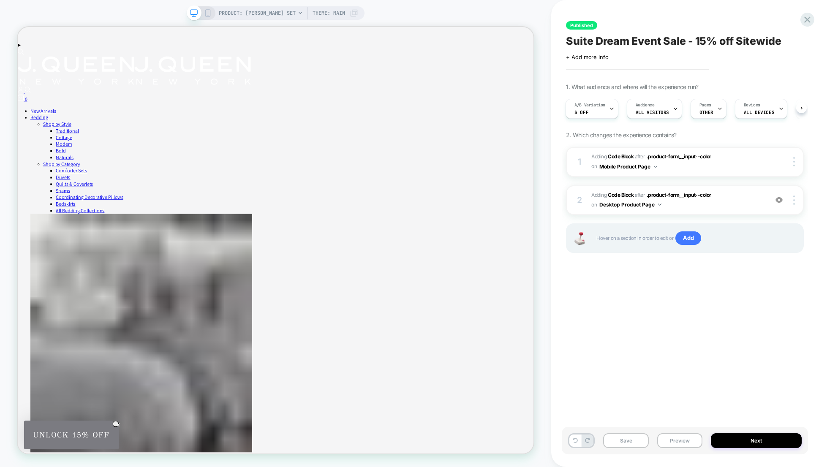
scroll to position [25, 0]
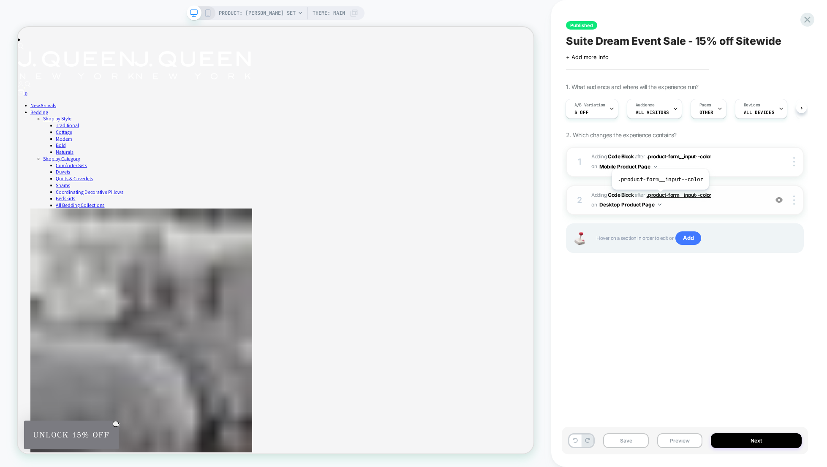
click at [659, 196] on span ".product-form__input--color" at bounding box center [679, 195] width 65 height 6
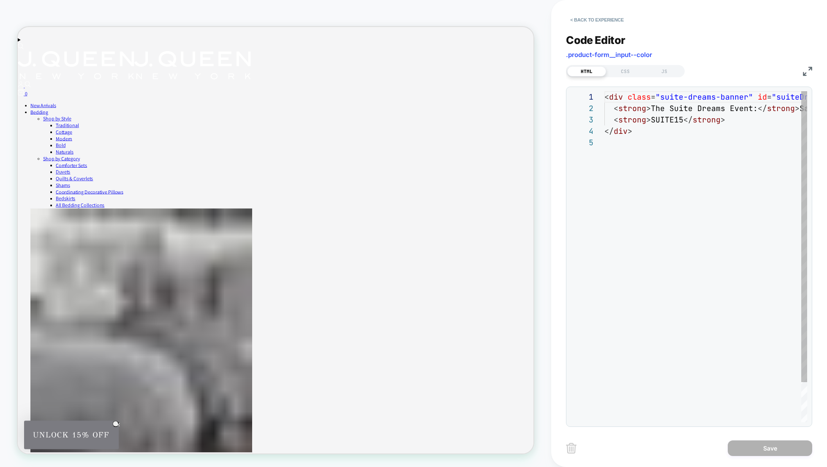
scroll to position [46, 0]
click at [641, 54] on span ".product-form__input--color" at bounding box center [609, 55] width 86 height 8
click at [574, 20] on button "< Back to experience" at bounding box center [597, 20] width 62 height 14
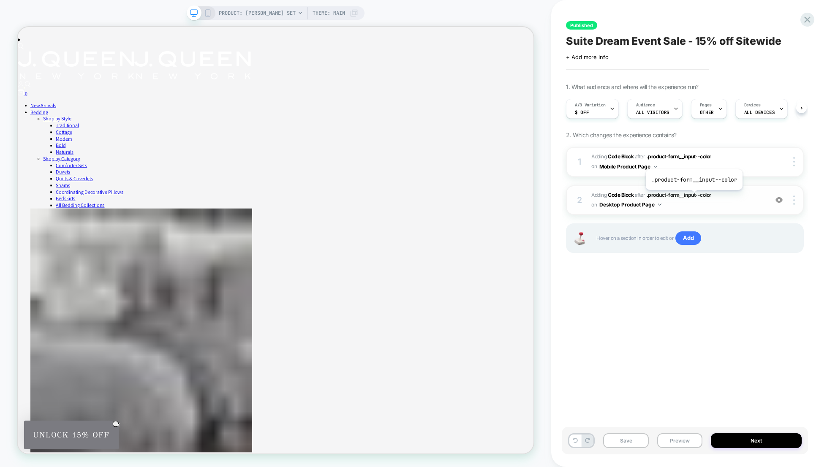
scroll to position [0, 0]
click at [790, 163] on div at bounding box center [795, 161] width 16 height 9
click at [696, 290] on div "Published Suite Dream Event Sale - 15% off Sitewide Click to edit experience de…" at bounding box center [685, 233] width 246 height 450
click at [642, 156] on span "AFTER" at bounding box center [640, 156] width 11 height 6
click at [793, 161] on img at bounding box center [794, 161] width 2 height 9
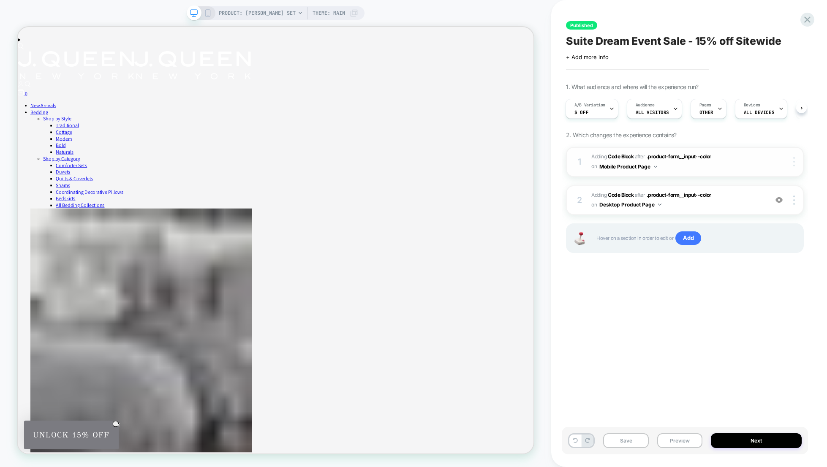
click at [799, 163] on div at bounding box center [795, 161] width 16 height 9
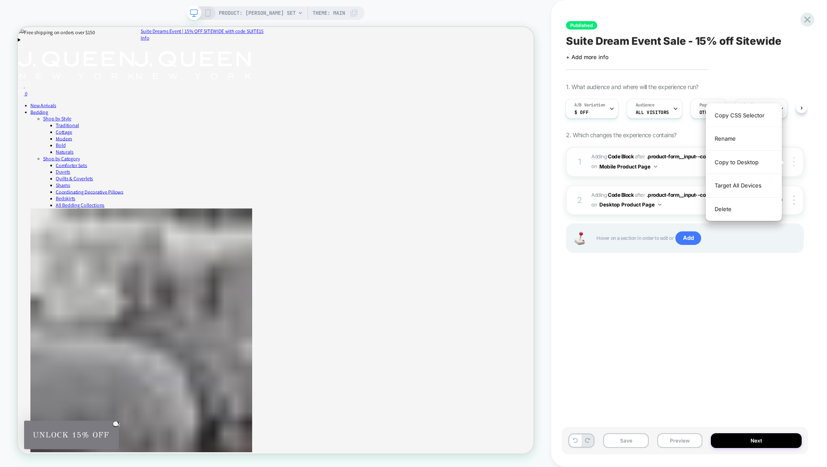
click at [796, 163] on div at bounding box center [795, 161] width 16 height 9
click at [786, 361] on div "Published Suite Dream Event Sale - 15% off Sitewide Click to edit experience de…" at bounding box center [685, 233] width 246 height 450
click at [648, 168] on button "Mobile Product Page" at bounding box center [628, 166] width 58 height 11
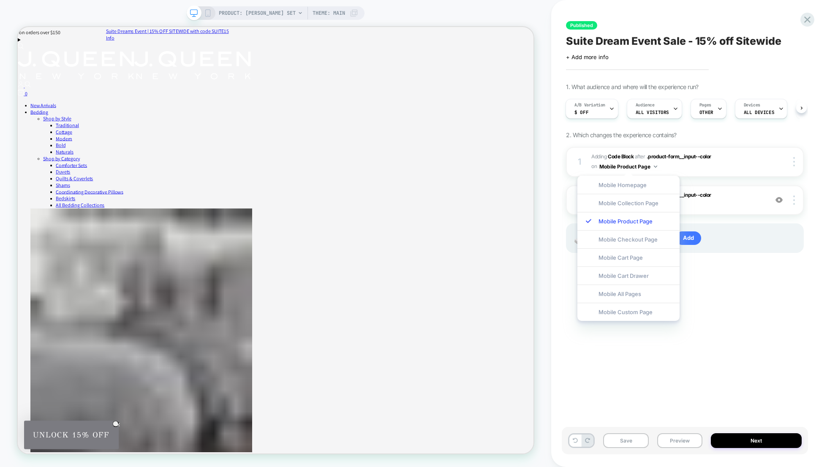
click at [759, 362] on div "Published Suite Dream Event Sale - 15% off Sitewide Click to edit experience de…" at bounding box center [685, 233] width 246 height 450
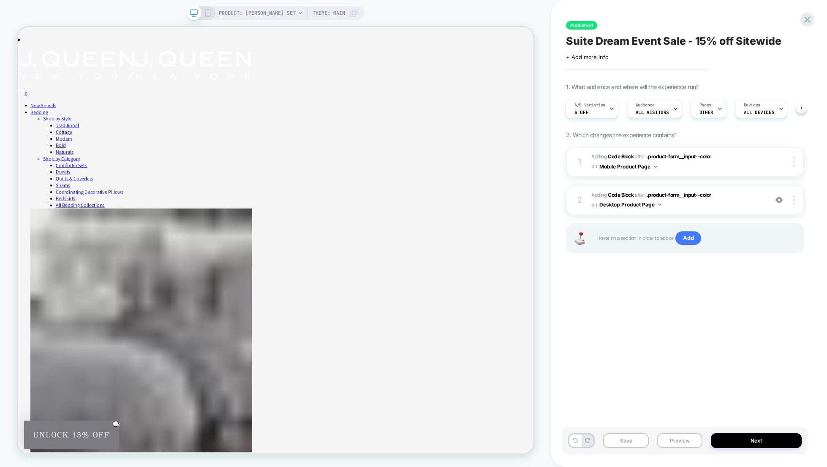
click at [732, 166] on span "Adding Code Block AFTER .product-form__input--color .product-form__input--color…" at bounding box center [677, 162] width 172 height 20
click at [738, 196] on span "Adding Code Block AFTER .product-form__input--color .product-form__input--color…" at bounding box center [677, 200] width 172 height 20
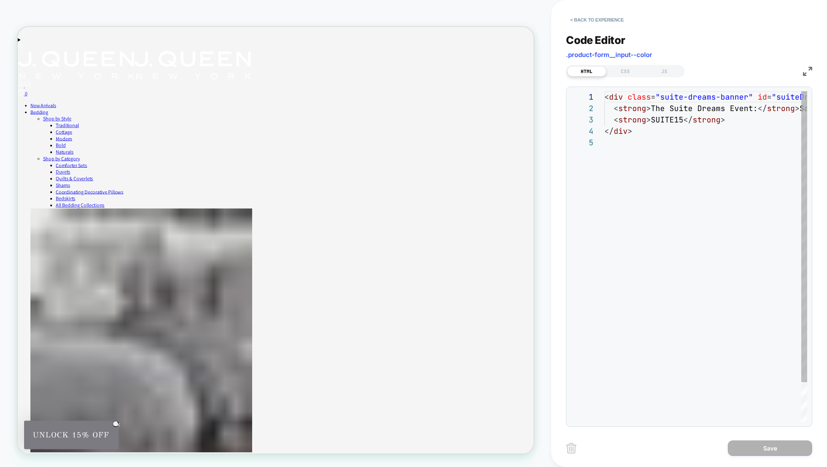
scroll to position [46, 0]
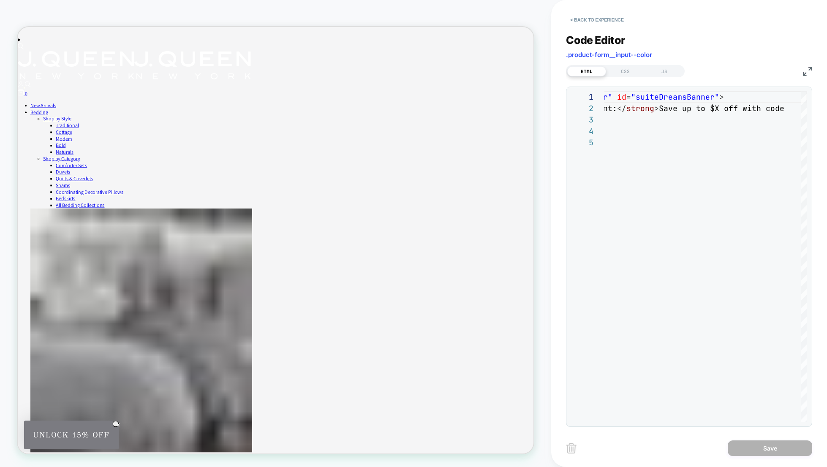
click at [639, 56] on span ".product-form__input--color" at bounding box center [609, 55] width 86 height 8
click at [574, 21] on button "< Back to experience" at bounding box center [597, 20] width 62 height 14
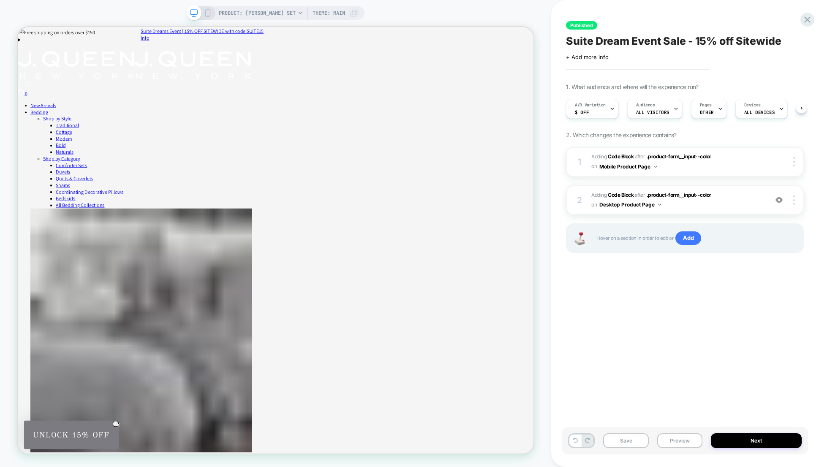
scroll to position [0, 0]
click at [795, 199] on div at bounding box center [795, 200] width 16 height 9
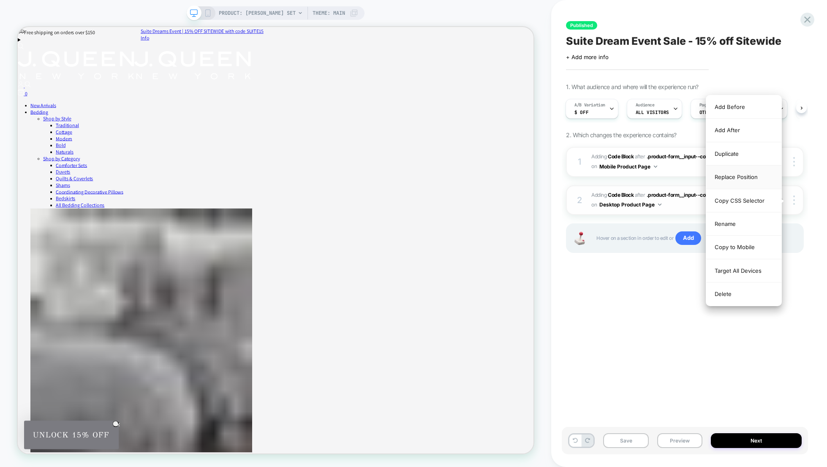
click at [745, 174] on div "Replace Position" at bounding box center [743, 177] width 75 height 23
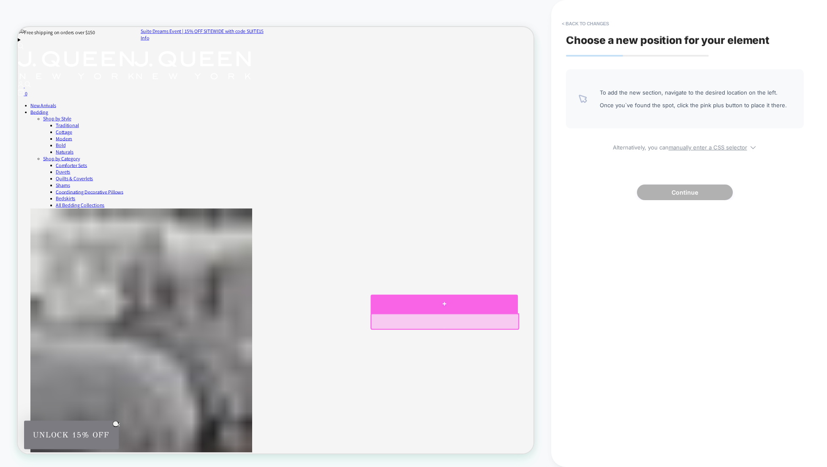
click at [604, 402] on div at bounding box center [586, 396] width 196 height 25
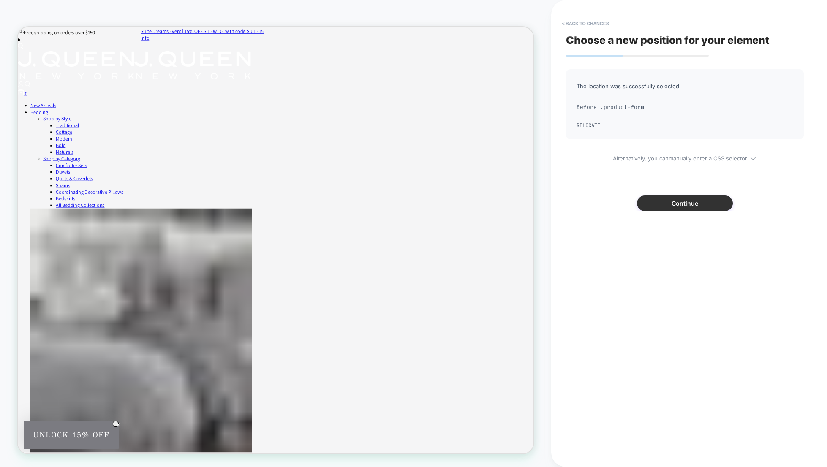
click at [677, 203] on button "Continue" at bounding box center [685, 204] width 96 height 16
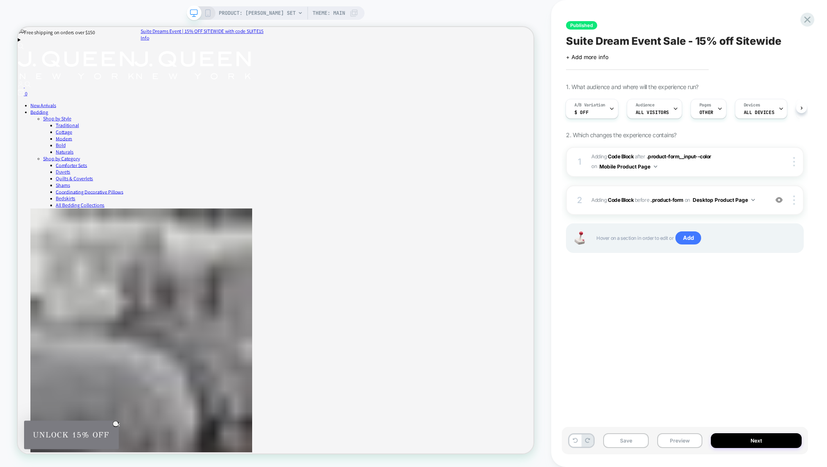
click at [208, 14] on icon at bounding box center [208, 13] width 8 height 8
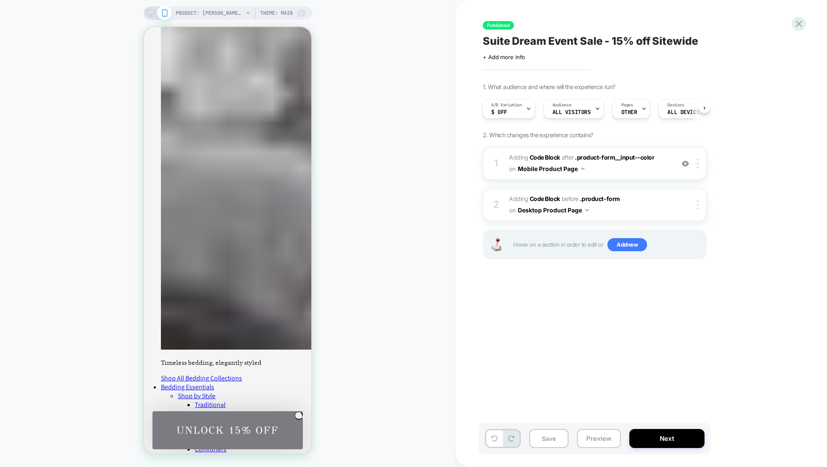
scroll to position [400, 0]
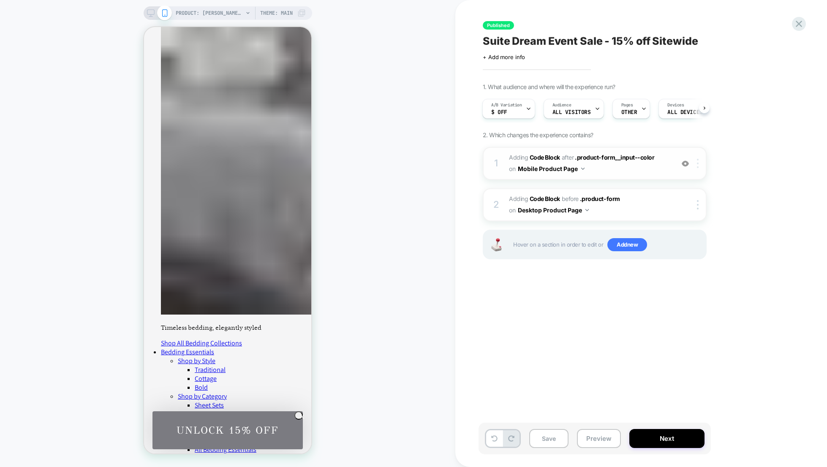
click at [701, 162] on div at bounding box center [699, 163] width 14 height 9
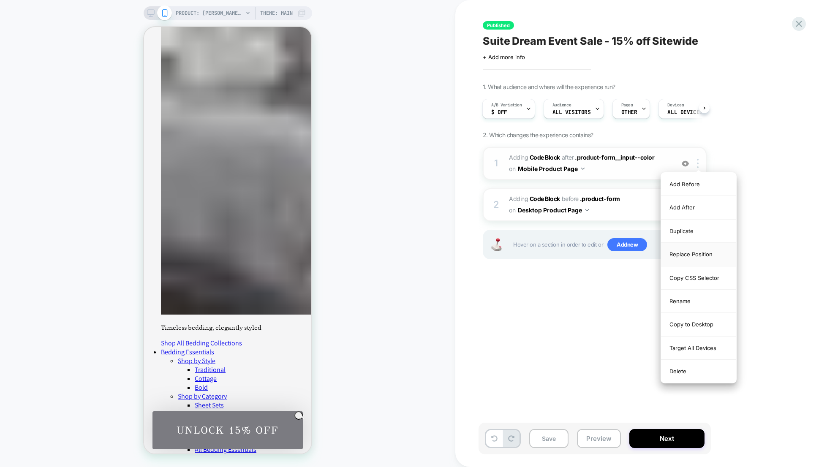
click at [696, 256] on div "Replace Position" at bounding box center [698, 254] width 75 height 23
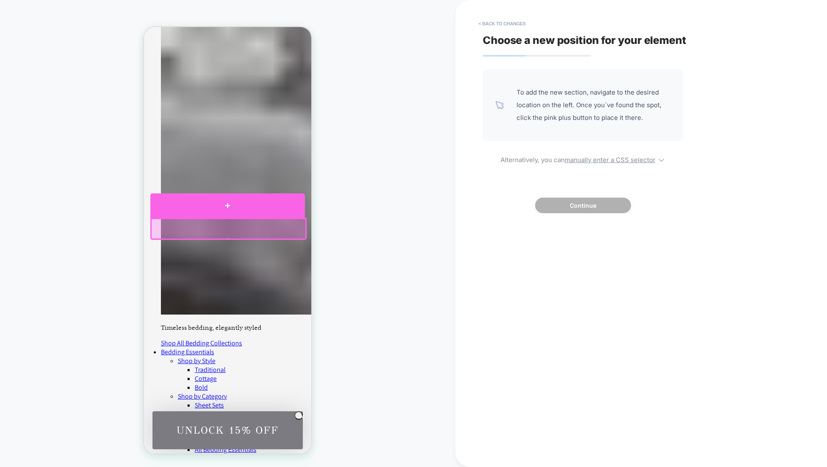
click at [251, 215] on div at bounding box center [227, 205] width 155 height 25
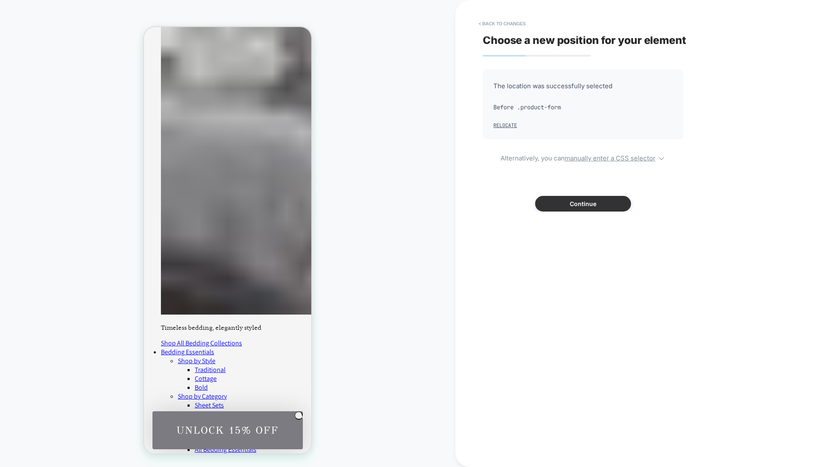
click at [576, 201] on button "Continue" at bounding box center [583, 204] width 96 height 16
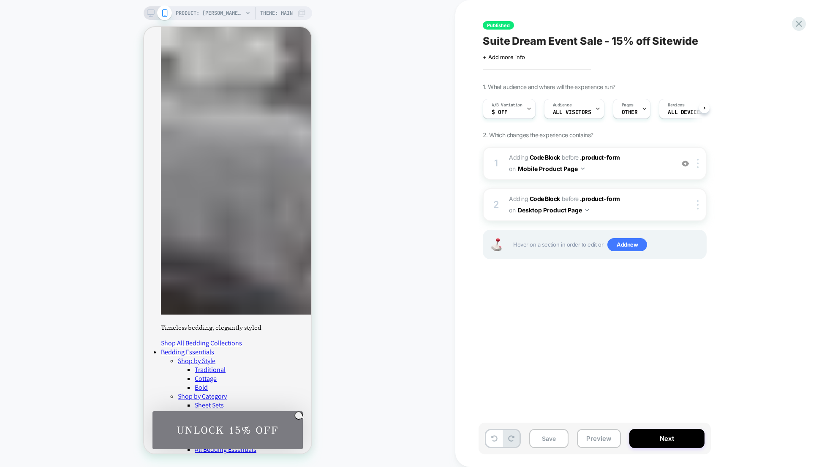
scroll to position [0, 0]
click at [520, 108] on span "A/B Variation" at bounding box center [506, 105] width 31 height 6
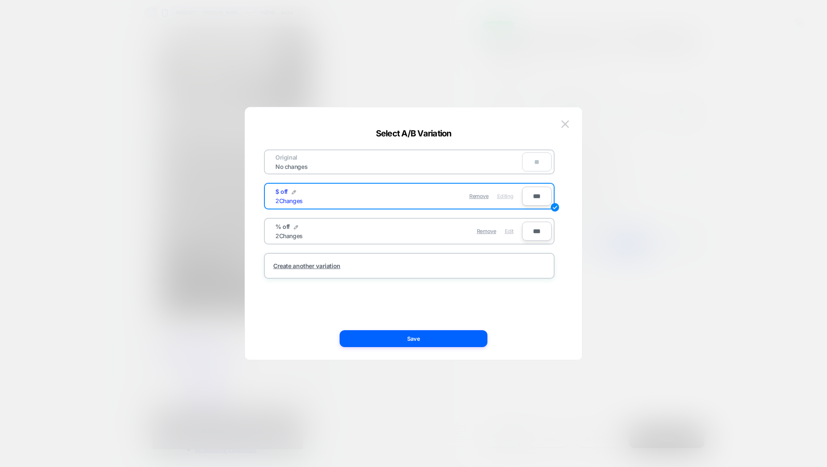
click at [506, 230] on span "Edit" at bounding box center [509, 231] width 9 height 6
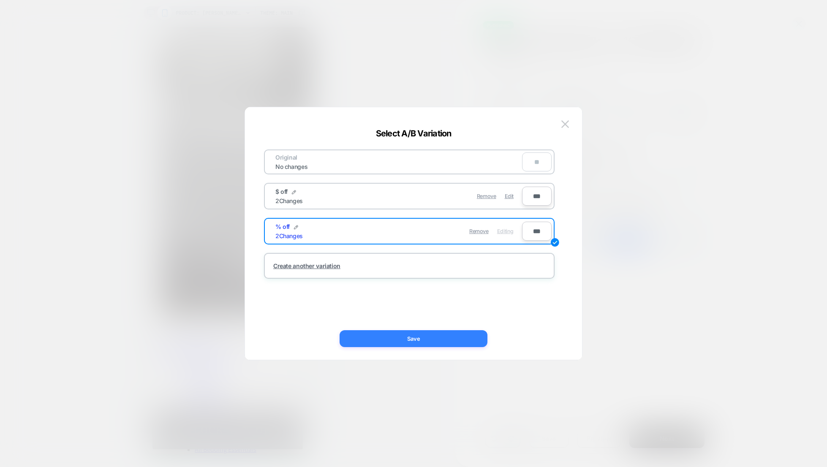
click at [431, 338] on button "Save" at bounding box center [414, 338] width 148 height 17
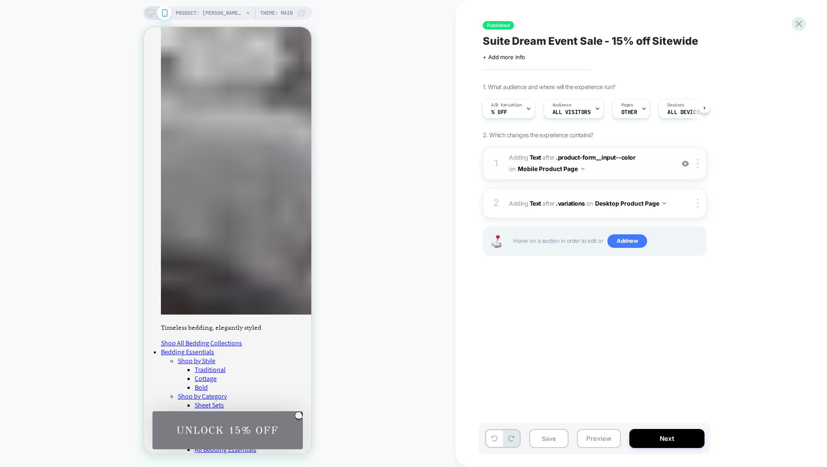
click at [645, 166] on span "#_loomi_addon_1755015783908 Adding Text AFTER .product-form__input--color .prod…" at bounding box center [589, 163] width 161 height 23
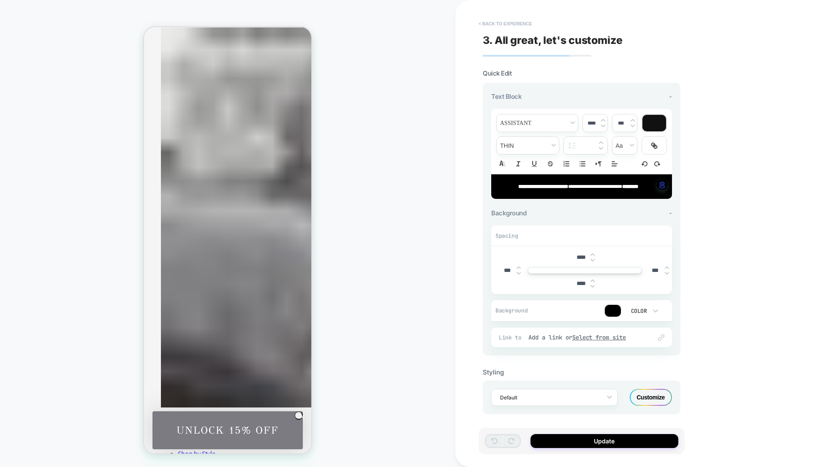
scroll to position [0, 0]
click at [496, 22] on button "< Back to experience" at bounding box center [505, 24] width 62 height 14
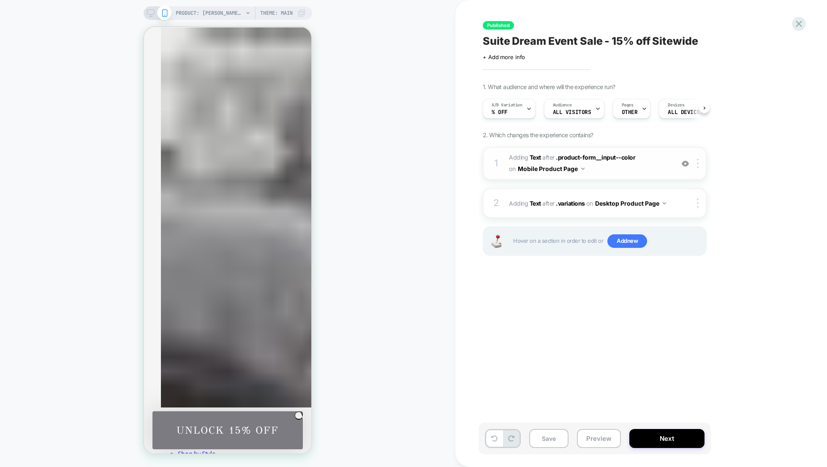
scroll to position [0, 0]
click at [697, 163] on img at bounding box center [698, 163] width 2 height 9
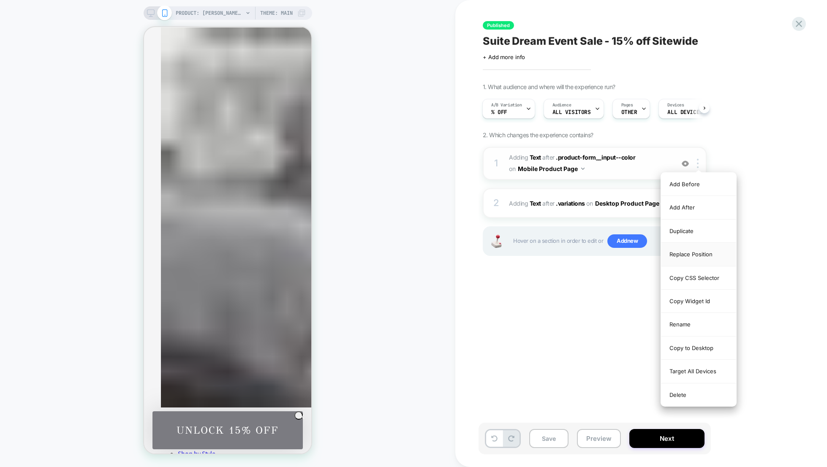
click at [697, 256] on div "Replace Position" at bounding box center [698, 254] width 75 height 23
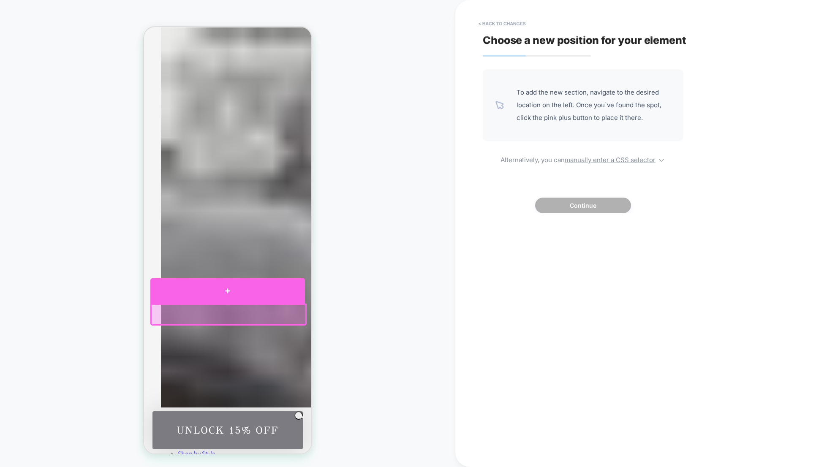
click at [237, 299] on div at bounding box center [227, 290] width 155 height 25
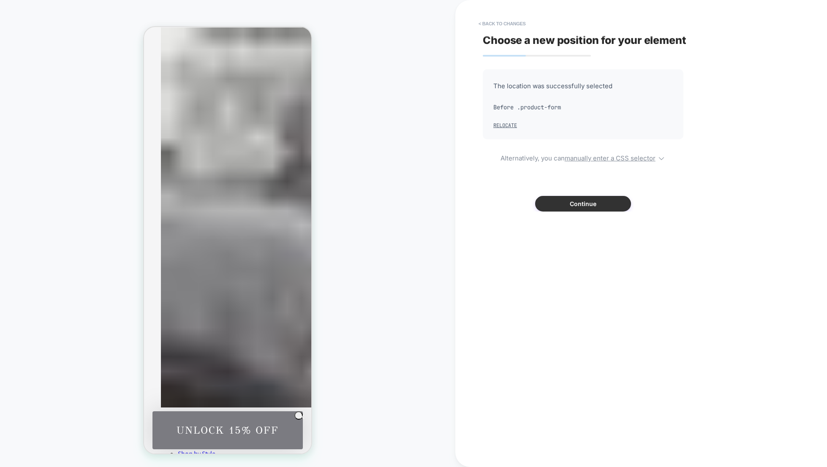
click at [611, 206] on button "Continue" at bounding box center [583, 204] width 96 height 16
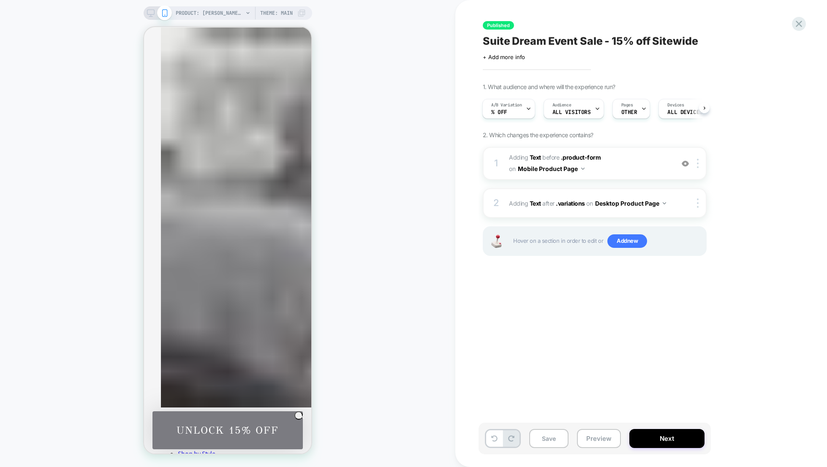
click at [152, 10] on rect at bounding box center [150, 12] width 7 height 5
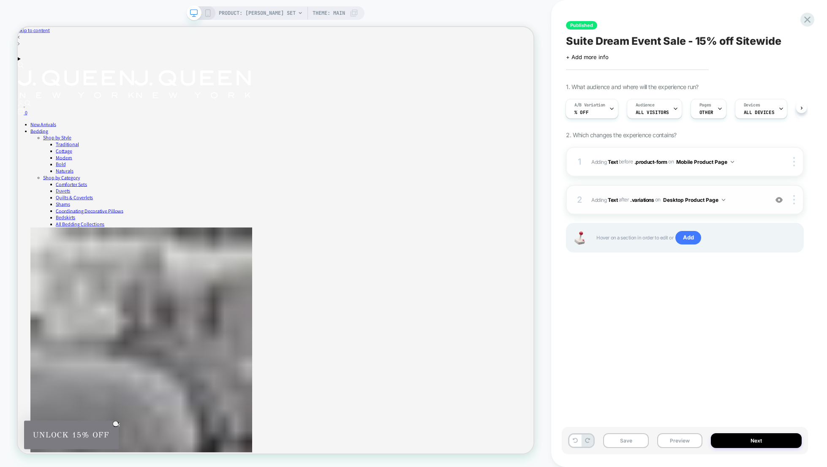
scroll to position [307, 0]
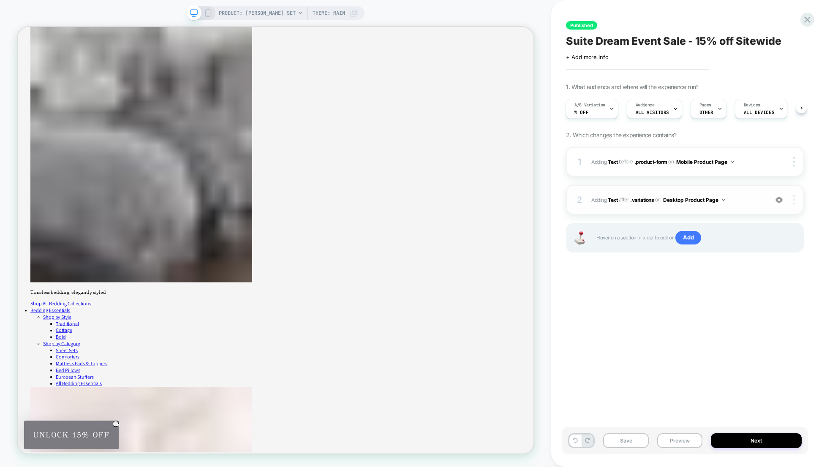
click at [794, 198] on img at bounding box center [794, 199] width 2 height 9
click at [795, 196] on div at bounding box center [795, 199] width 16 height 9
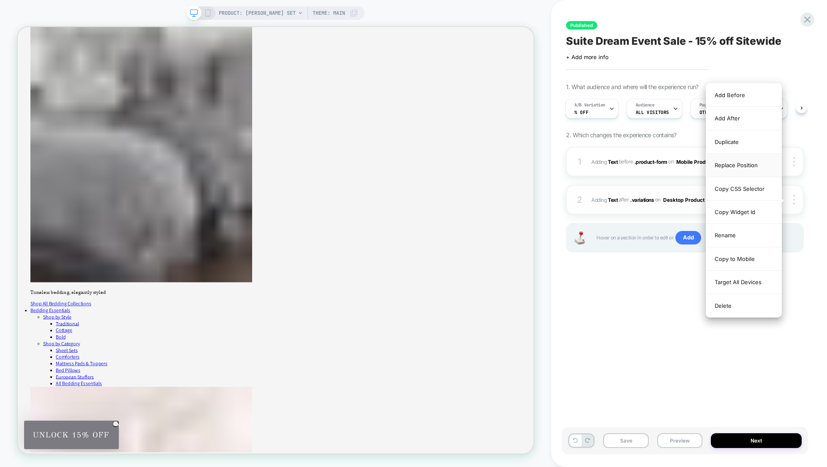
click at [758, 165] on div "Replace Position" at bounding box center [743, 165] width 75 height 23
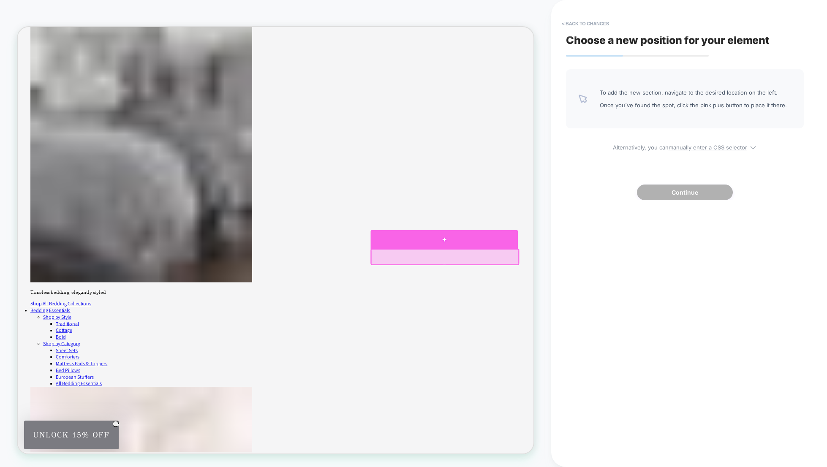
click at [587, 316] on div at bounding box center [586, 310] width 196 height 25
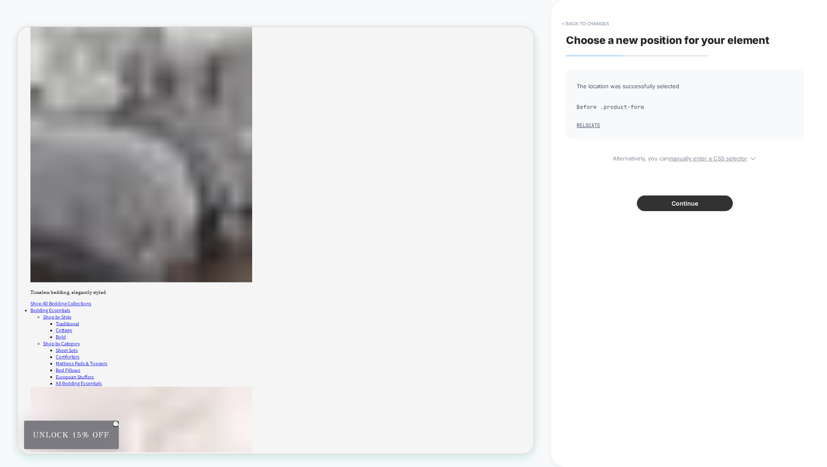
click at [693, 207] on button "Continue" at bounding box center [685, 204] width 96 height 16
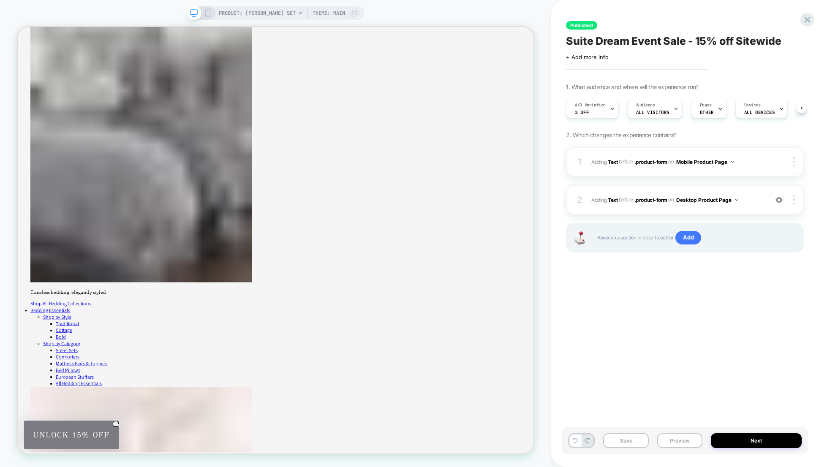
scroll to position [0, 0]
click at [752, 438] on button "Next" at bounding box center [756, 440] width 91 height 15
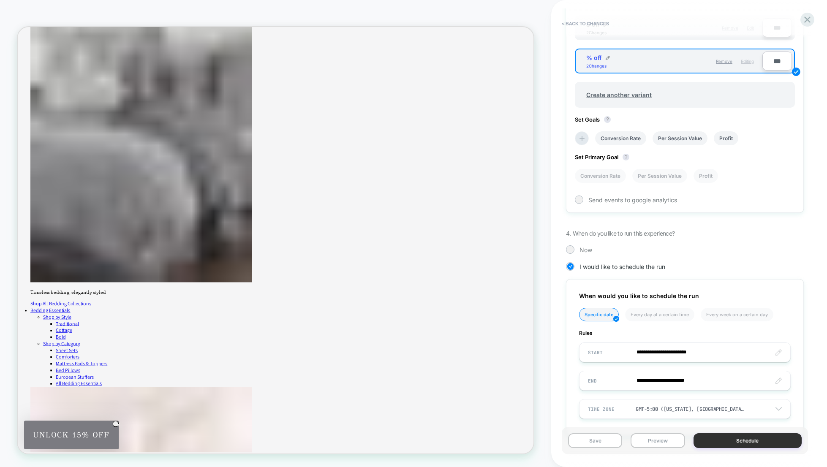
scroll to position [335, 0]
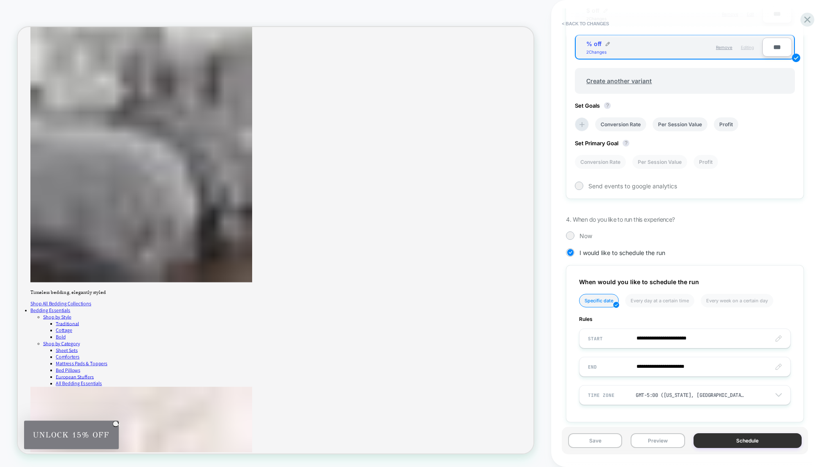
click at [755, 436] on button "Schedule" at bounding box center [748, 440] width 108 height 15
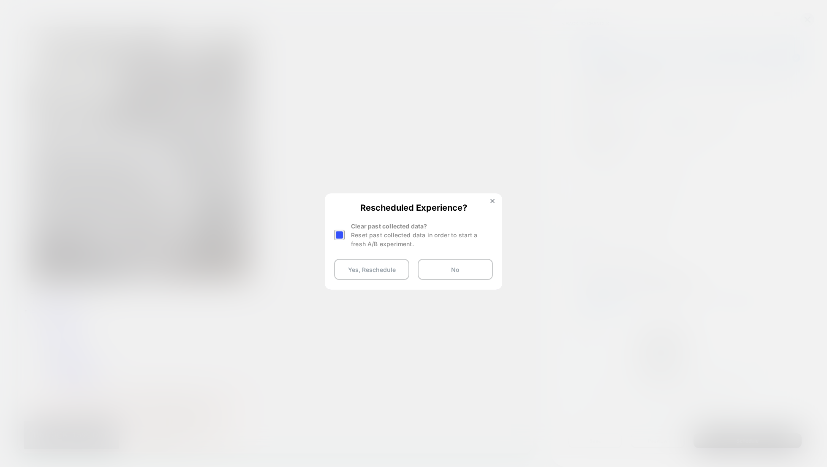
click at [333, 234] on div "Rescheduled Experience? Clear past collected data? Reset past collected data in…" at bounding box center [414, 241] width 176 height 94
click at [340, 231] on div at bounding box center [339, 235] width 11 height 11
click at [364, 267] on button "Yes, Reschedule" at bounding box center [371, 269] width 75 height 21
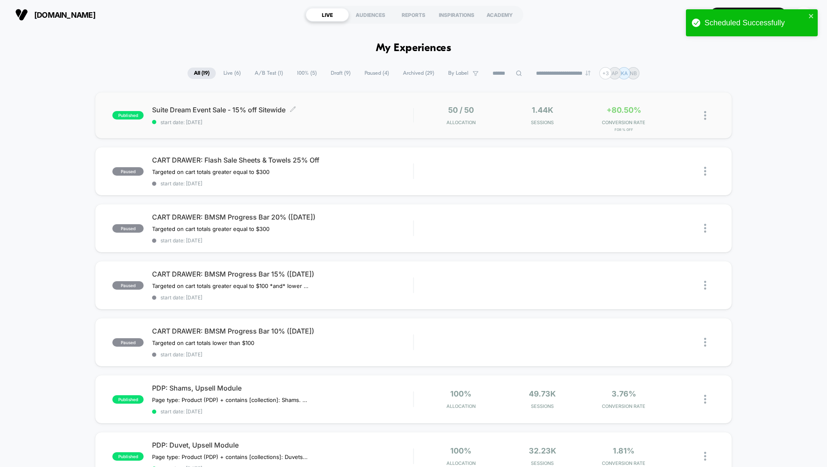
click at [361, 114] on span "Suite Dream Event Sale - 15% off Sitewide Click to edit experience details" at bounding box center [282, 110] width 261 height 8
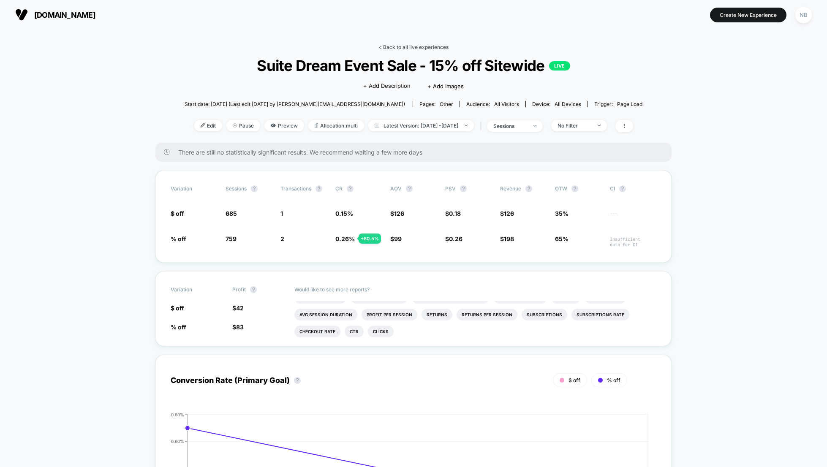
click at [391, 46] on link "< Back to all live experiences" at bounding box center [413, 47] width 70 height 6
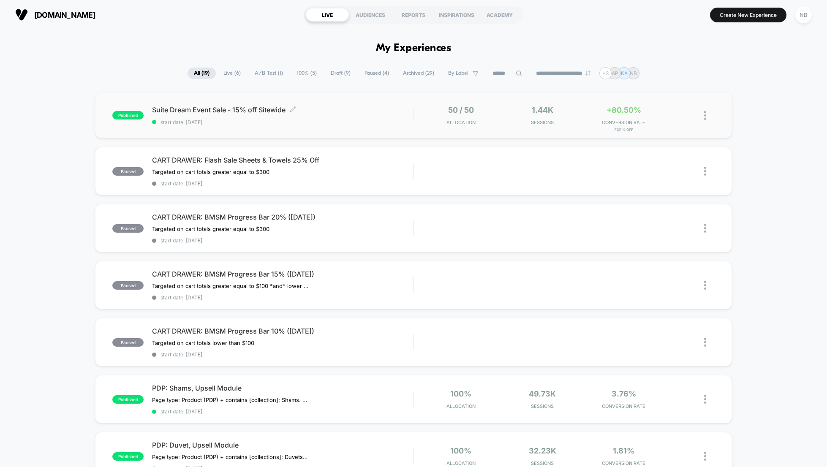
click at [318, 115] on div "Suite Dream Event Sale - 15% off Sitewide Click to edit experience details Clic…" at bounding box center [282, 116] width 261 height 20
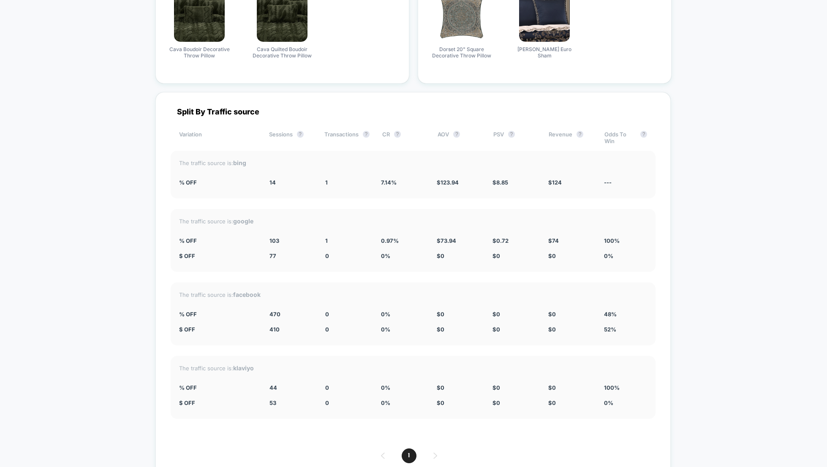
scroll to position [1194, 0]
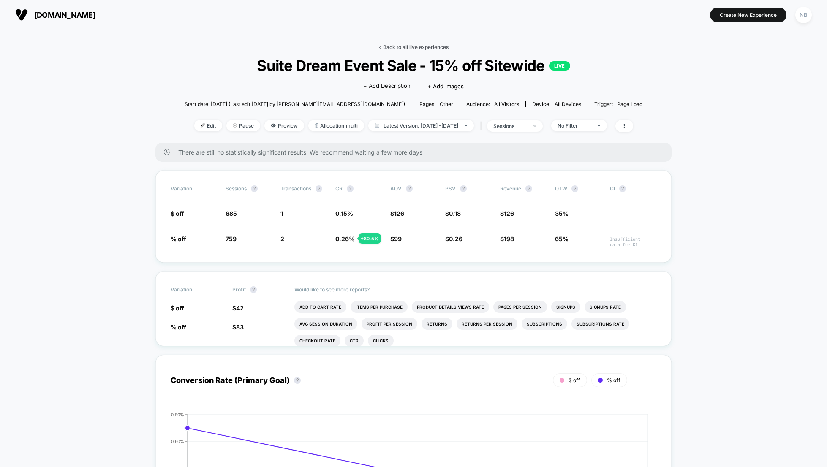
click at [405, 46] on link "< Back to all live experiences" at bounding box center [413, 47] width 70 height 6
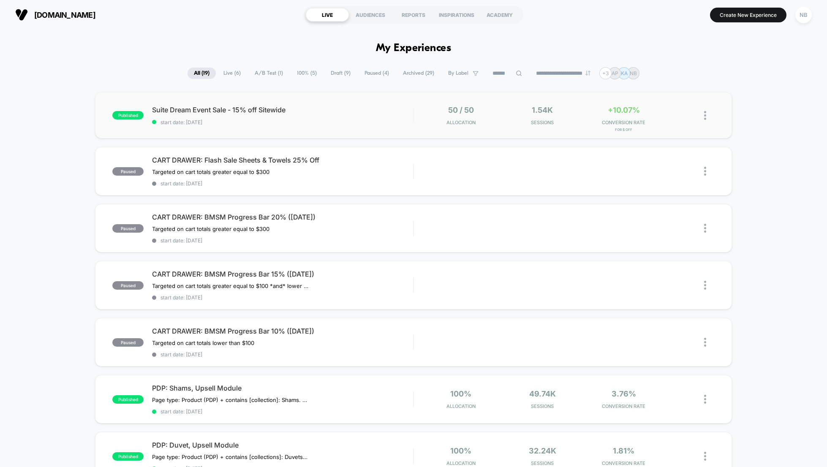
click at [204, 105] on div "published Suite Dream Event Sale - 15% off Sitewide start date: [DATE] 50 / 50 …" at bounding box center [413, 115] width 637 height 46
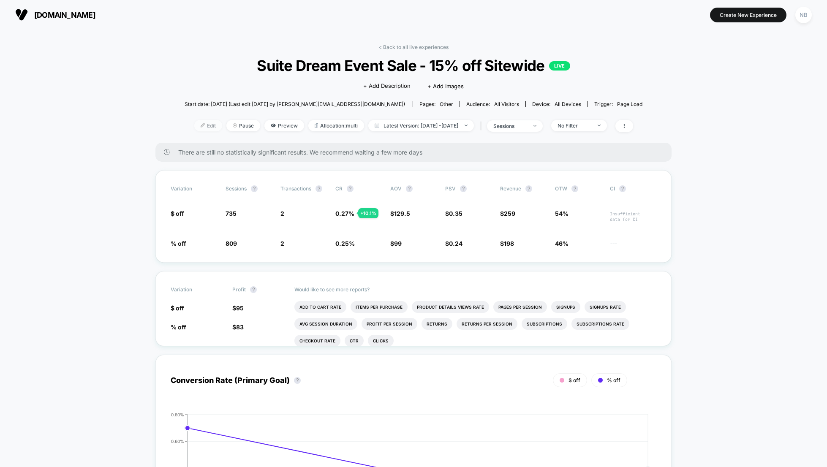
click at [195, 130] on span "Edit" at bounding box center [208, 125] width 28 height 11
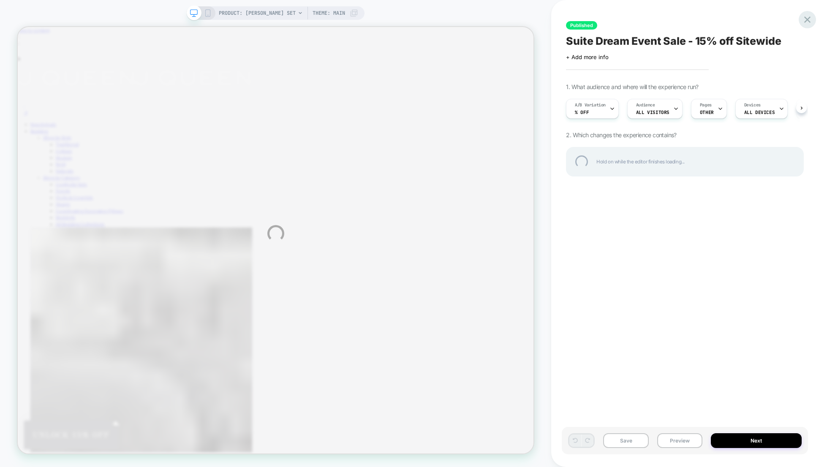
click at [805, 23] on div at bounding box center [807, 19] width 17 height 17
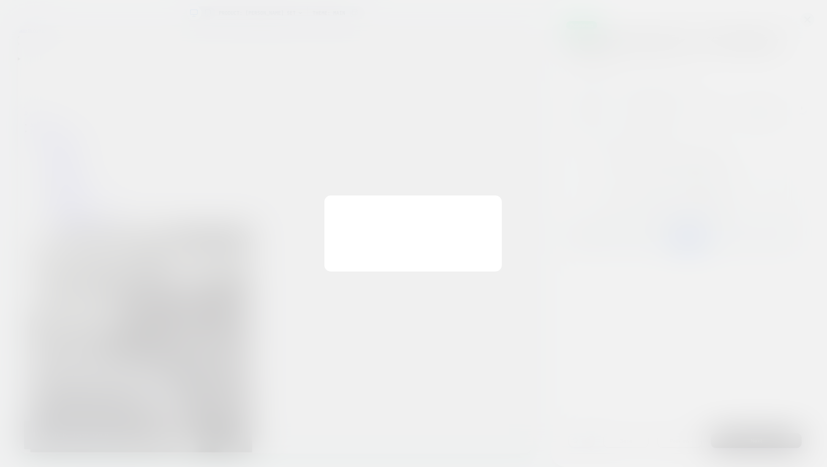
scroll to position [0, 0]
click at [373, 249] on button "Discard Changes" at bounding box center [371, 254] width 76 height 26
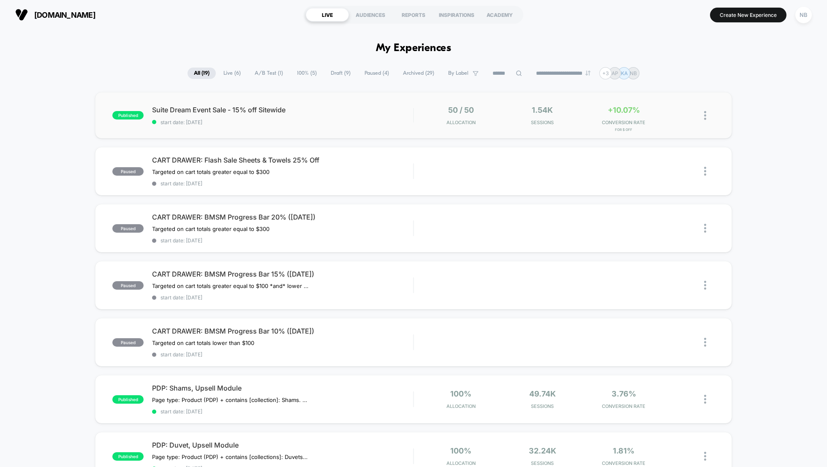
click at [346, 131] on div "published Suite Dream Event Sale - 15% off Sitewide start date: [DATE] 50 / 50 …" at bounding box center [413, 115] width 637 height 46
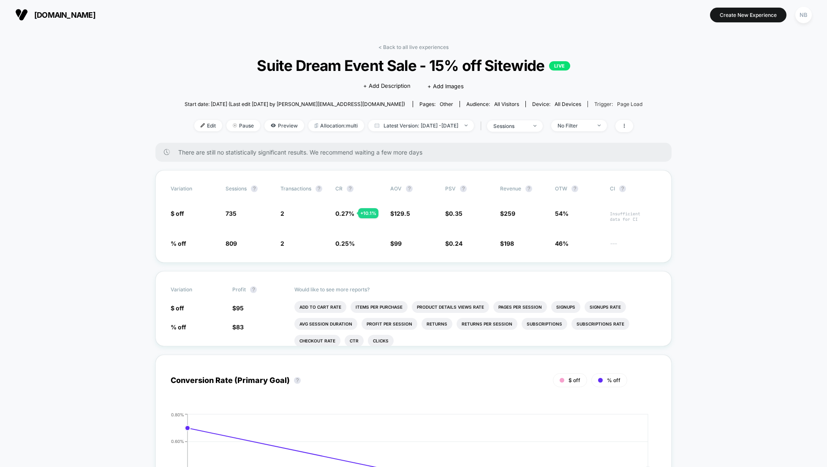
drag, startPoint x: 563, startPoint y: 105, endPoint x: 576, endPoint y: 104, distance: 13.1
click at [588, 104] on span "Trigger: Page Load" at bounding box center [615, 104] width 55 height 6
click at [594, 104] on div "Trigger: Page Load" at bounding box center [618, 104] width 48 height 6
click at [622, 104] on div "Start date: [DATE] (Last edit [DATE] by [PERSON_NAME][EMAIL_ADDRESS][DOMAIN_NAM…" at bounding box center [414, 104] width 458 height 15
click at [627, 126] on icon at bounding box center [624, 125] width 5 height 5
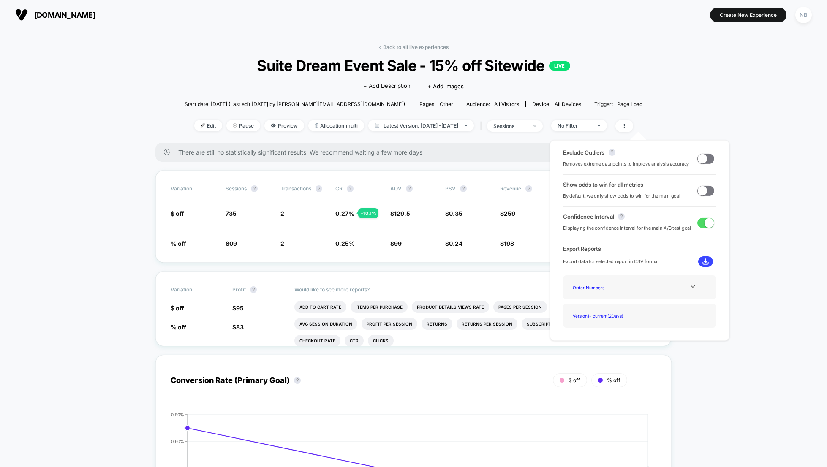
click at [701, 193] on span at bounding box center [702, 190] width 9 height 9
click at [201, 127] on img at bounding box center [203, 125] width 4 height 4
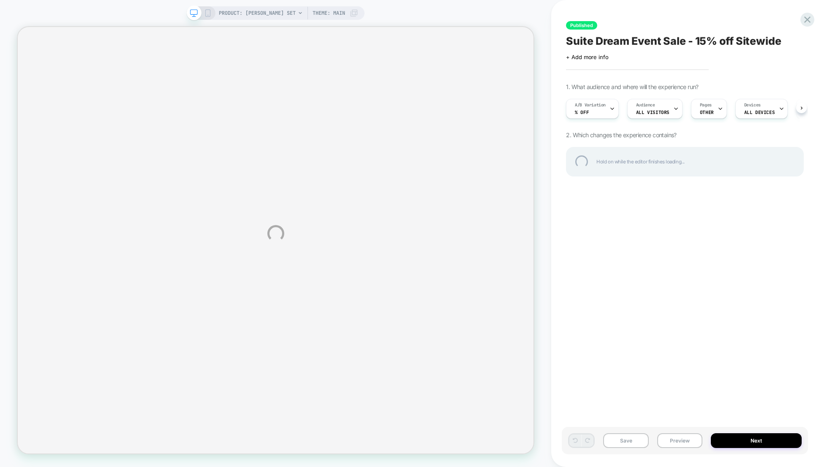
click at [611, 108] on div "PRODUCT: [PERSON_NAME] Set PRODUCT: [PERSON_NAME] Set Theme: MAIN Published Sui…" at bounding box center [413, 233] width 827 height 467
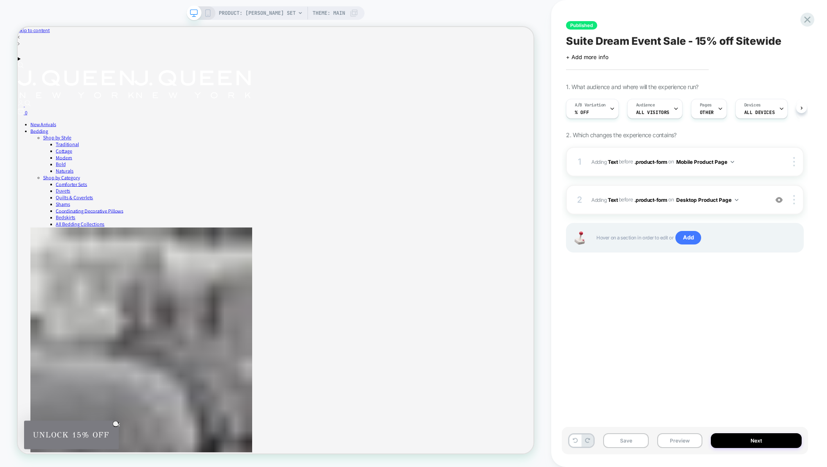
scroll to position [0, 0]
click at [718, 109] on icon at bounding box center [719, 109] width 3 height 2
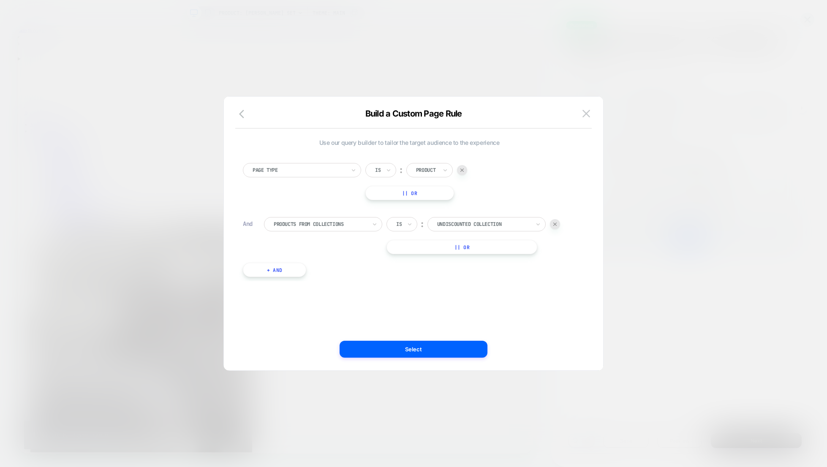
click at [507, 218] on div "Undiscounted Collection" at bounding box center [486, 224] width 118 height 14
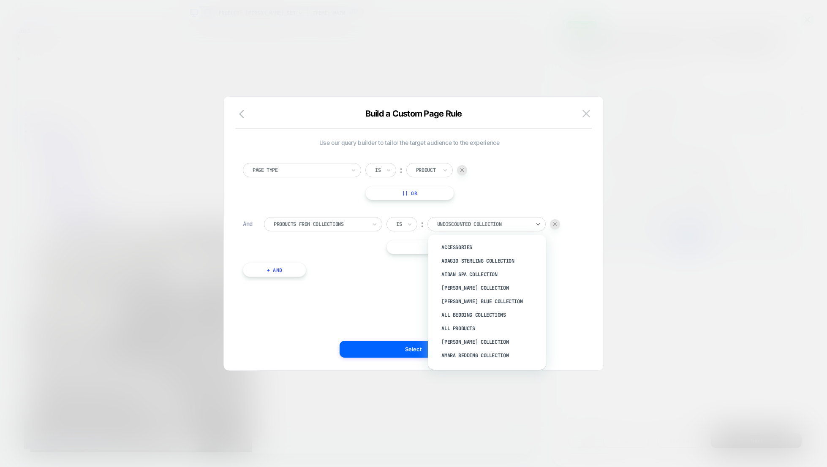
click at [375, 296] on div "Use our query builder to tailor the target audience to the experience Page Type…" at bounding box center [409, 234] width 354 height 240
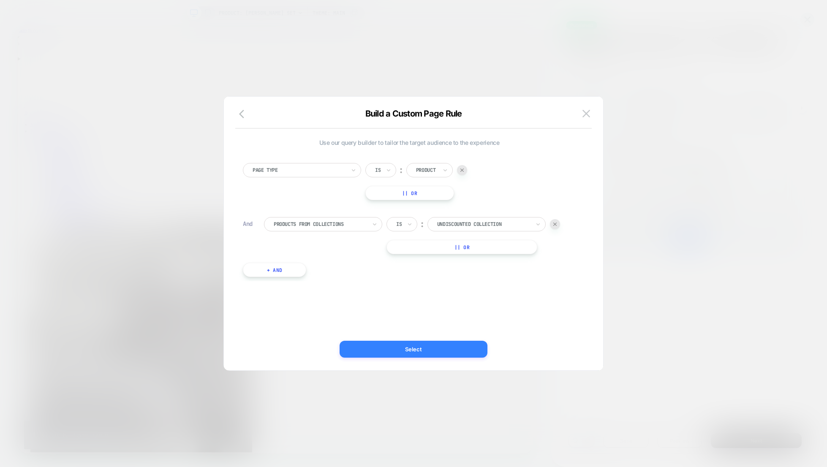
click at [430, 346] on button "Select" at bounding box center [414, 349] width 148 height 17
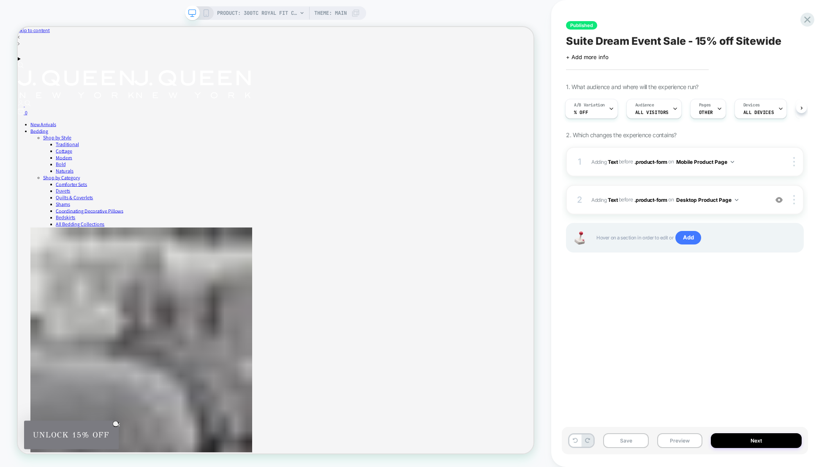
scroll to position [24, 0]
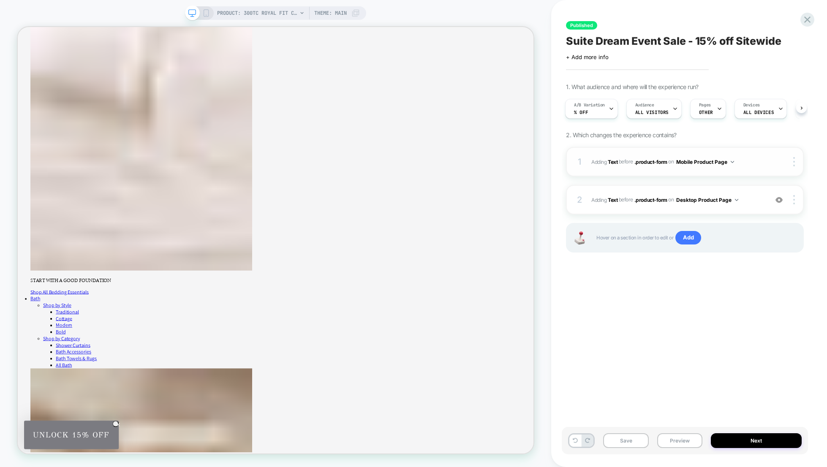
scroll to position [841, 0]
click at [268, 11] on span "PRODUCT: 300TC Royal Fit Cotton Sheet Set" at bounding box center [257, 13] width 80 height 14
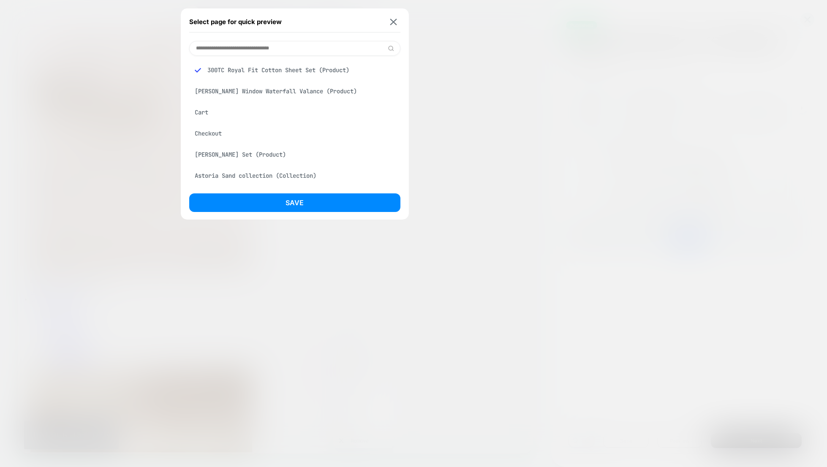
click at [256, 47] on input at bounding box center [294, 48] width 211 height 15
type input "*********"
click at [287, 71] on div "[PERSON_NAME] [US_STATE] E-Gift Card (Product)" at bounding box center [294, 70] width 211 height 16
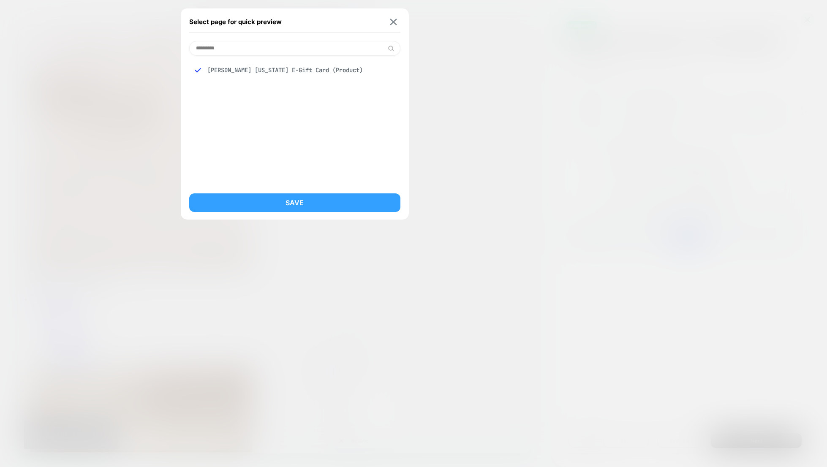
click at [365, 209] on button "Save" at bounding box center [294, 202] width 211 height 19
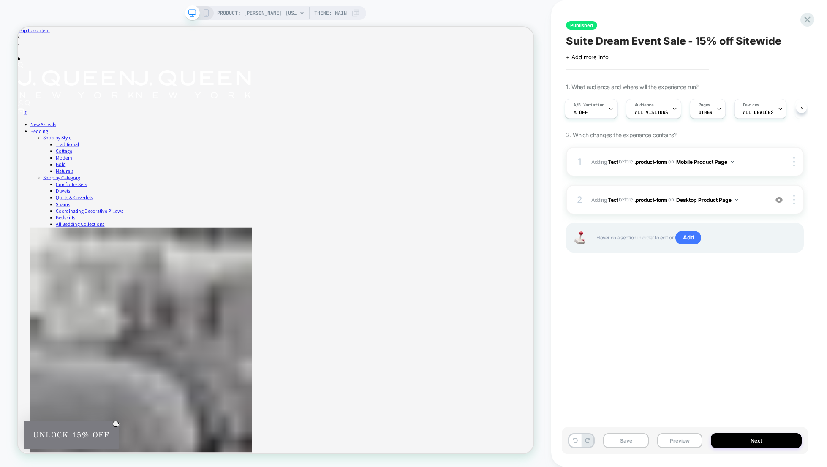
scroll to position [0, 0]
click at [711, 106] on div "Pages OTHER" at bounding box center [705, 108] width 31 height 19
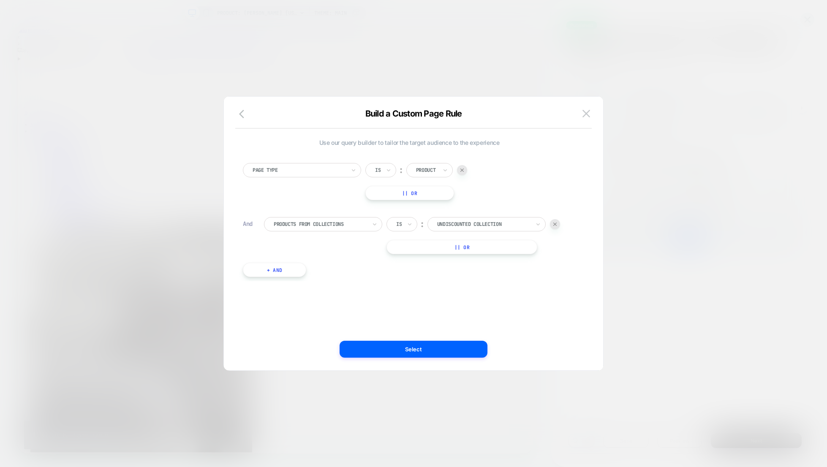
click at [288, 270] on button "+ And" at bounding box center [274, 270] width 63 height 14
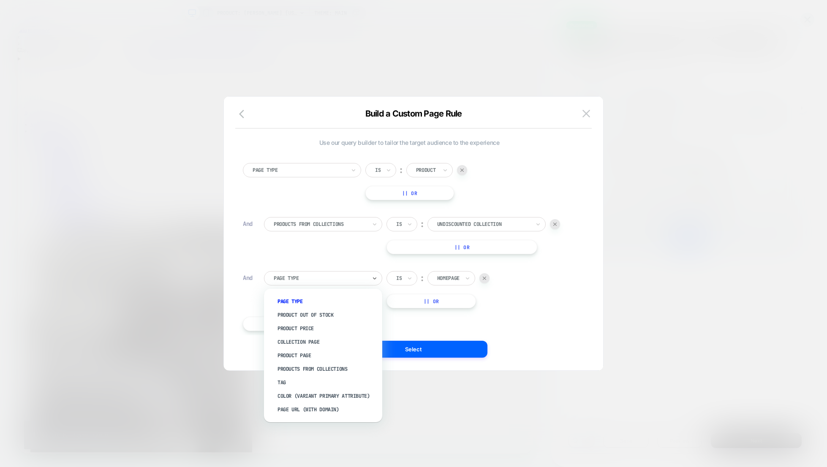
click at [313, 277] on div at bounding box center [320, 279] width 93 height 8
click at [310, 384] on div "Tag" at bounding box center [327, 383] width 110 height 14
click at [346, 277] on div at bounding box center [319, 279] width 93 height 8
click at [316, 357] on div "Product Page" at bounding box center [327, 356] width 110 height 14
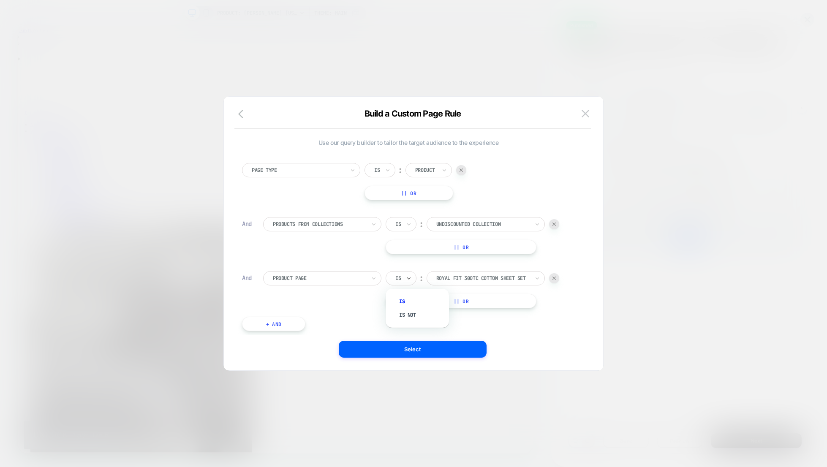
click at [401, 280] on div "Is" at bounding box center [397, 278] width 5 height 7
click at [410, 315] on div "Is not" at bounding box center [421, 315] width 55 height 14
click at [469, 276] on div "royal fit 300tc cotton sheet set" at bounding box center [493, 278] width 93 height 7
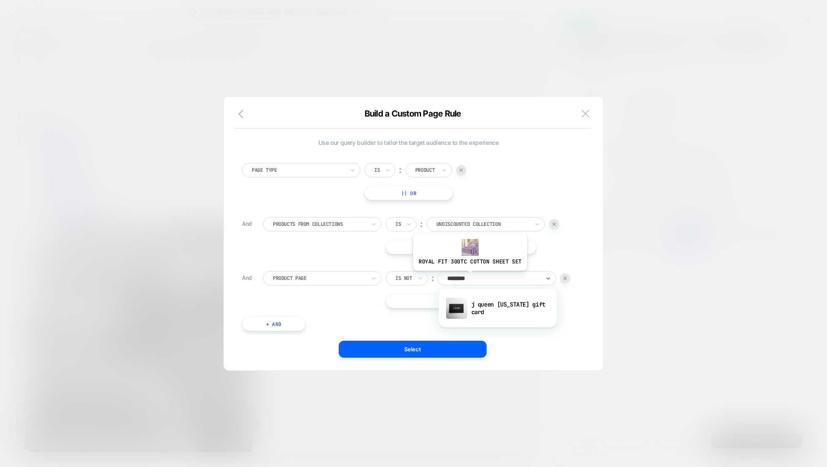
type input "*********"
click at [488, 303] on div "j queen [US_STATE] gift card" at bounding box center [498, 308] width 110 height 27
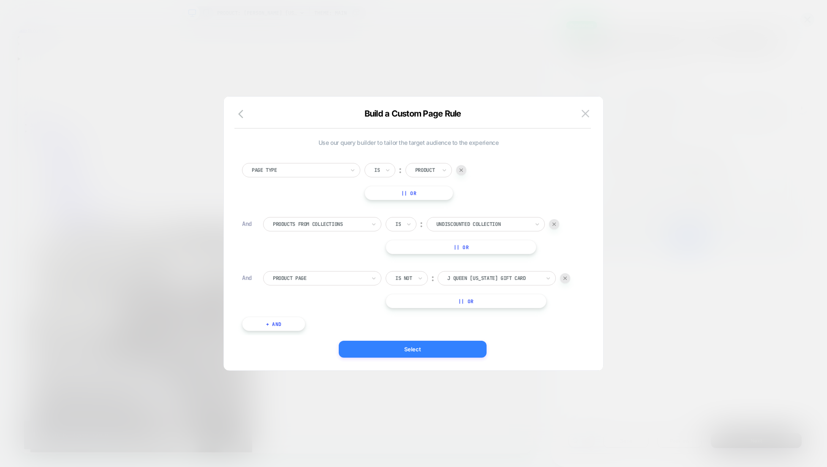
click at [449, 347] on button "Select" at bounding box center [413, 349] width 148 height 17
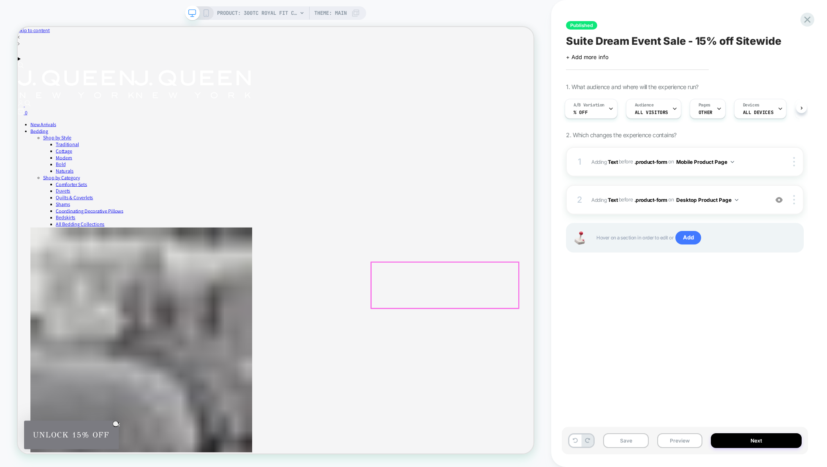
scroll to position [0, 2]
click at [773, 450] on div "Save Preview Next" at bounding box center [685, 440] width 246 height 27
click at [772, 445] on button "Next" at bounding box center [756, 440] width 91 height 15
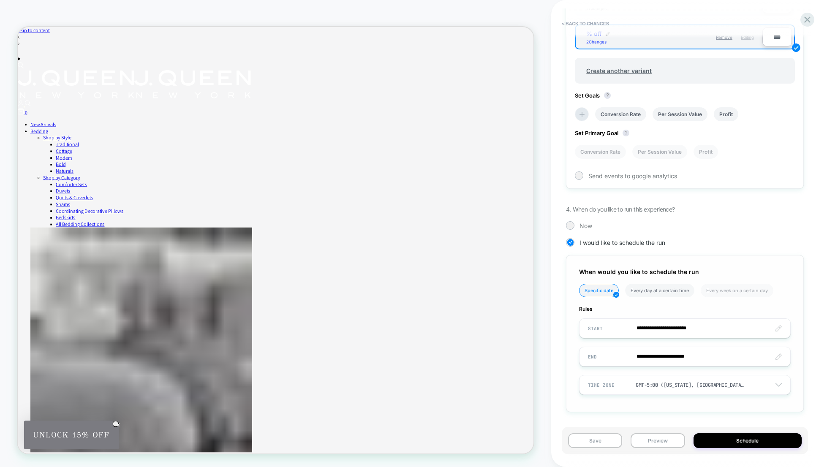
scroll to position [346, 0]
click at [740, 441] on button "Schedule" at bounding box center [748, 440] width 108 height 15
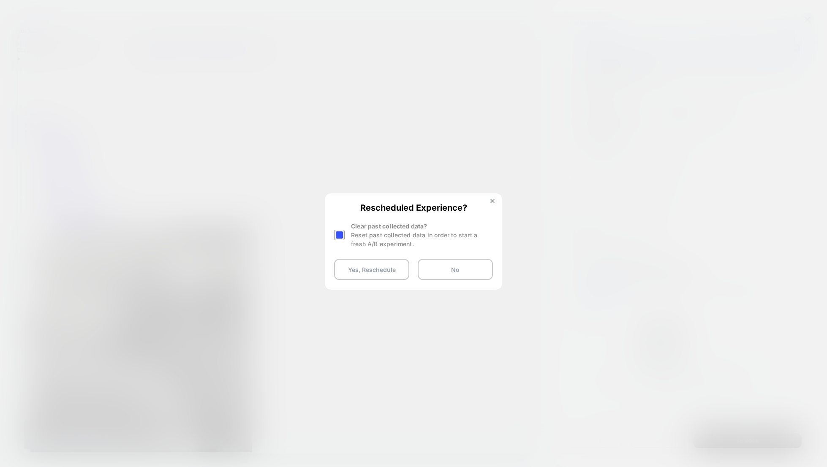
click at [341, 236] on div at bounding box center [339, 235] width 11 height 11
click at [380, 265] on button "Yes, Reschedule" at bounding box center [371, 269] width 75 height 21
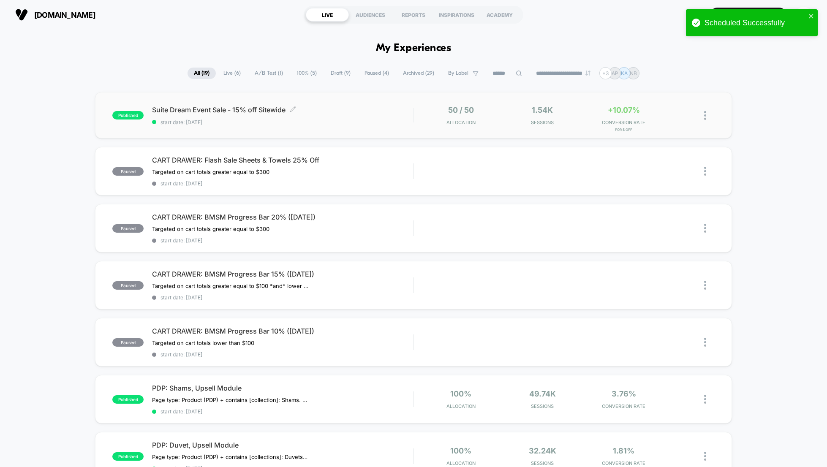
click at [250, 110] on span "Suite Dream Event Sale - 15% off Sitewide Click to edit experience details" at bounding box center [282, 110] width 261 height 8
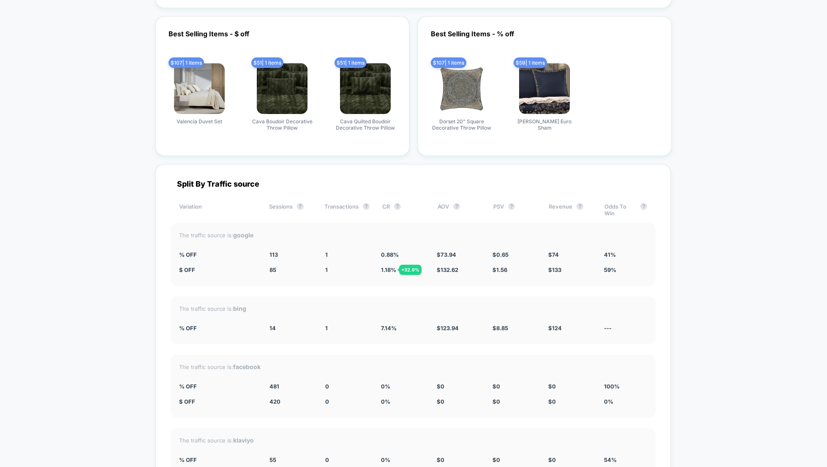
scroll to position [1110, 0]
